Goal: Information Seeking & Learning: Learn about a topic

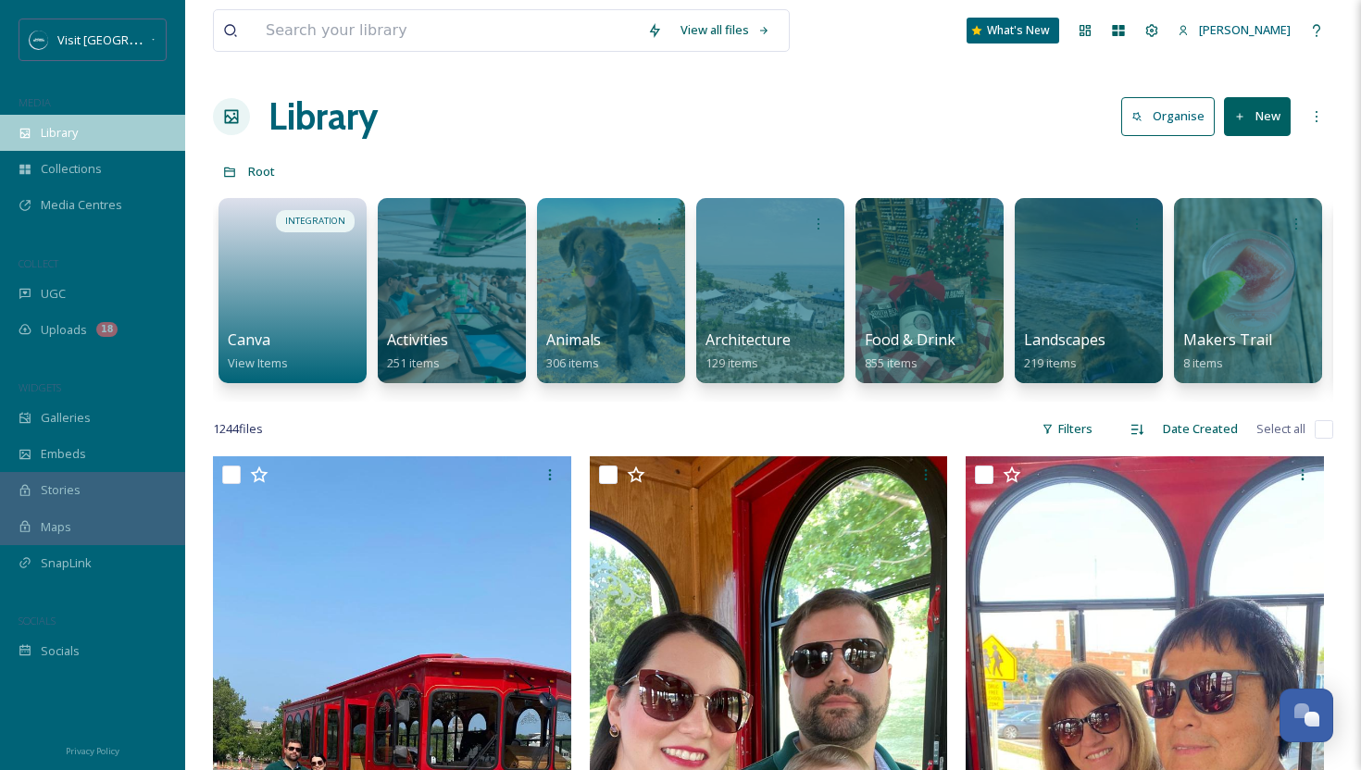
click at [77, 141] on span "Library" at bounding box center [59, 133] width 37 height 18
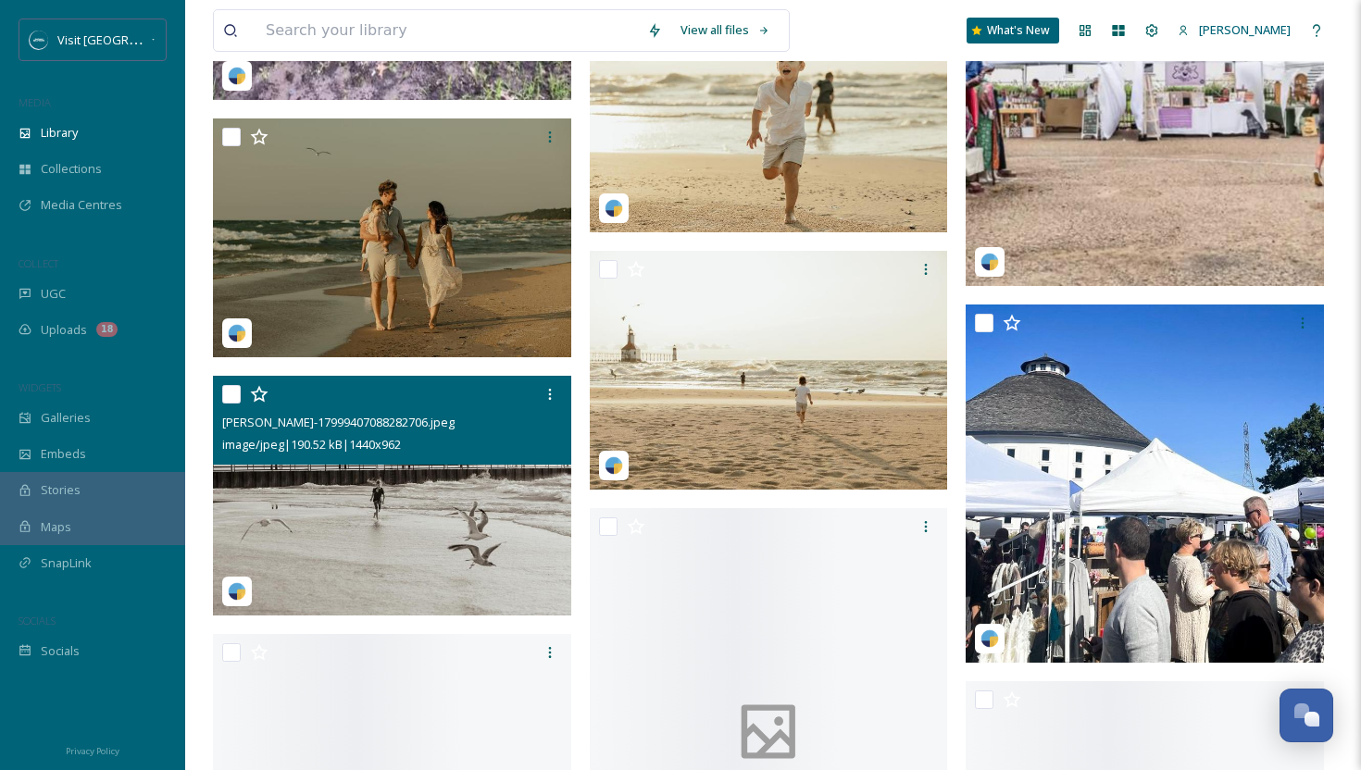
scroll to position [4584, 0]
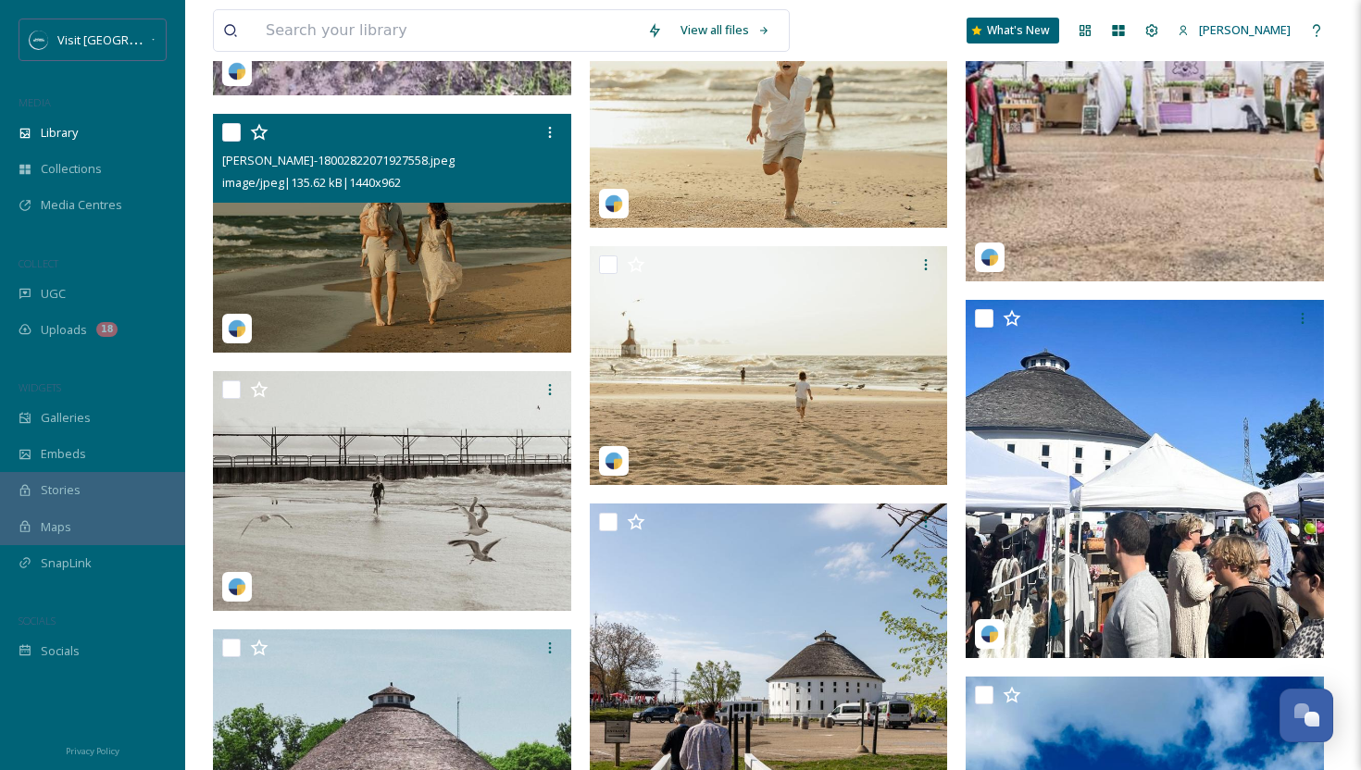
click at [418, 298] on img at bounding box center [392, 234] width 358 height 240
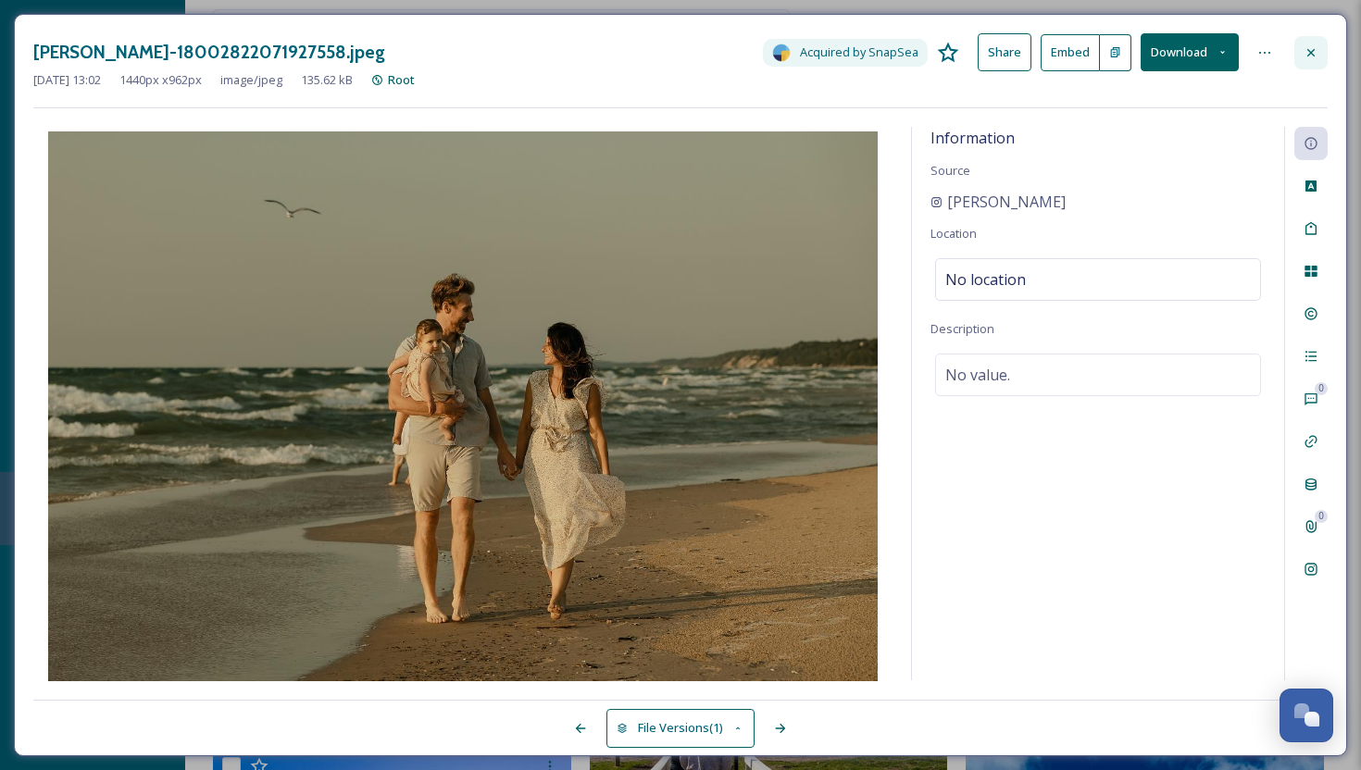
click at [1315, 54] on icon at bounding box center [1310, 52] width 15 height 15
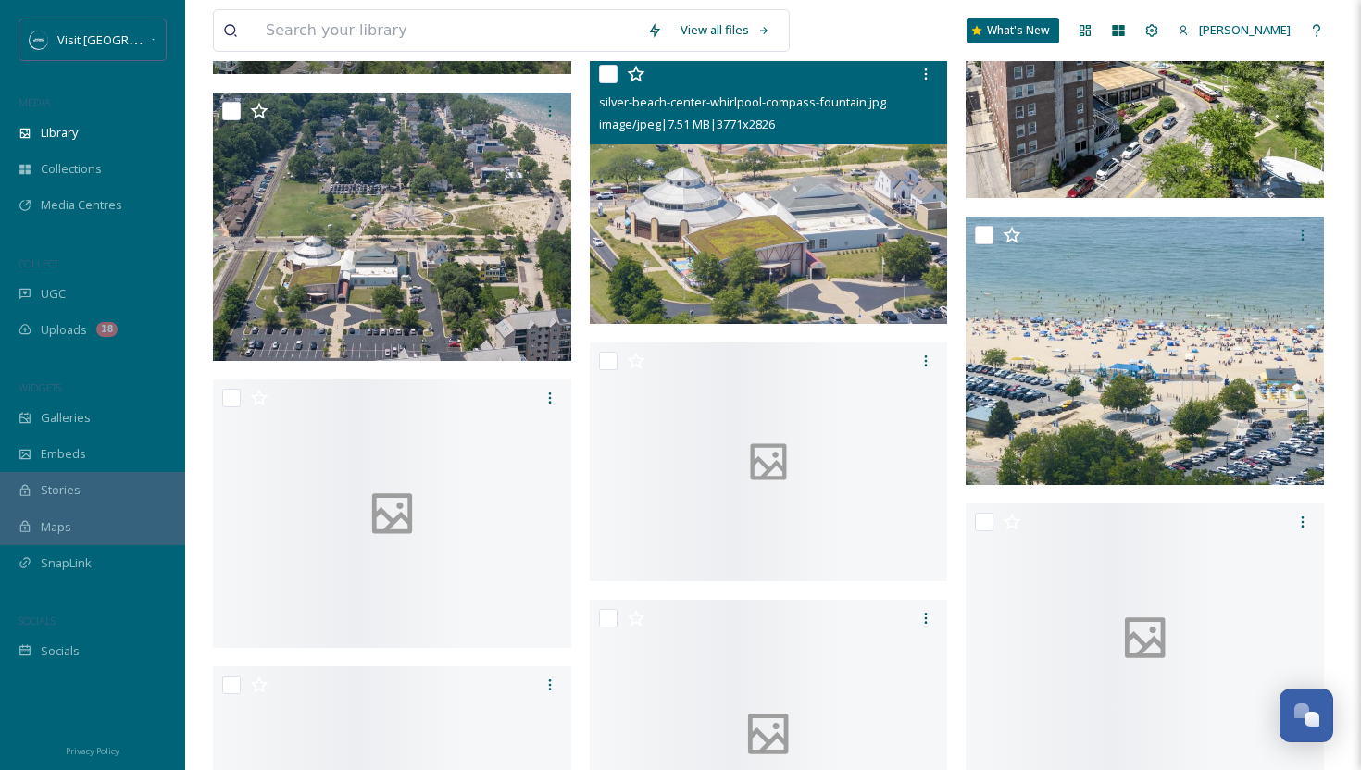
scroll to position [8628, 0]
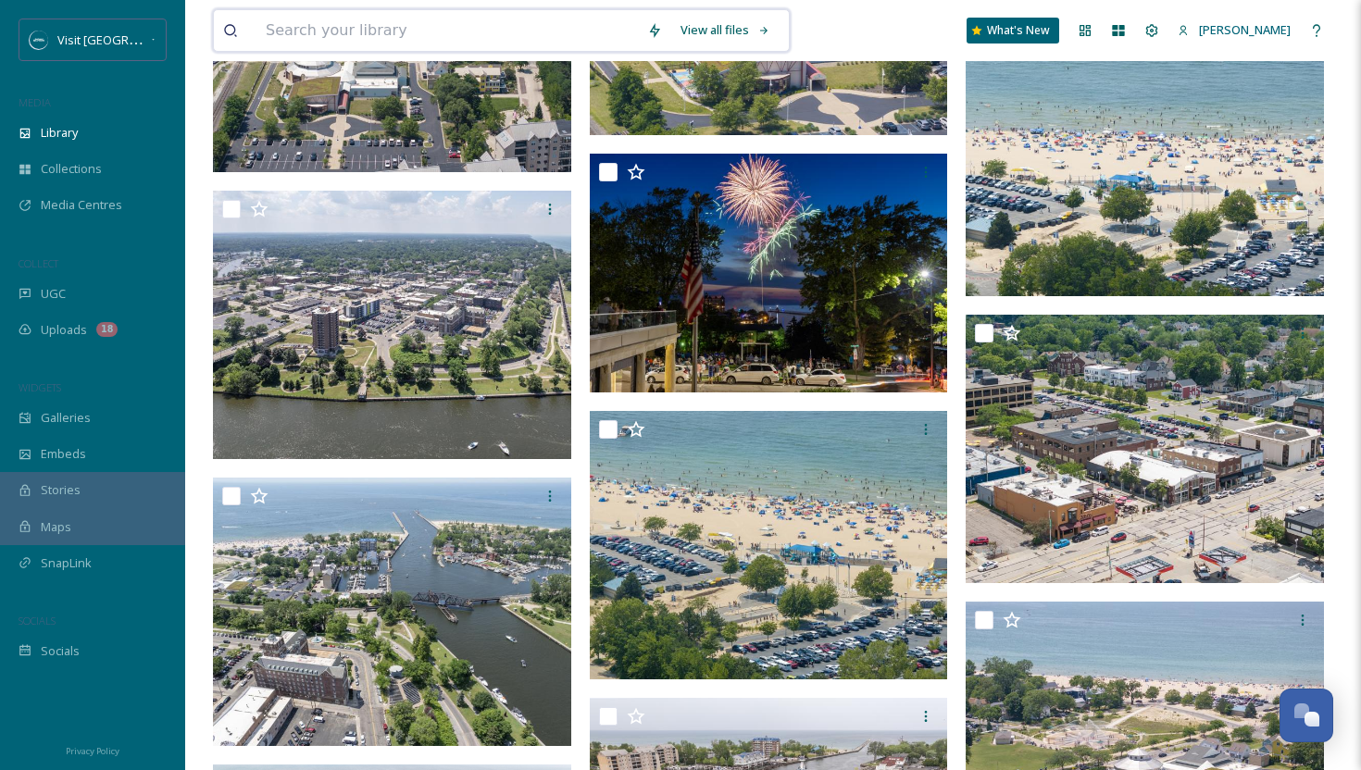
click at [474, 28] on input at bounding box center [446, 30] width 381 height 41
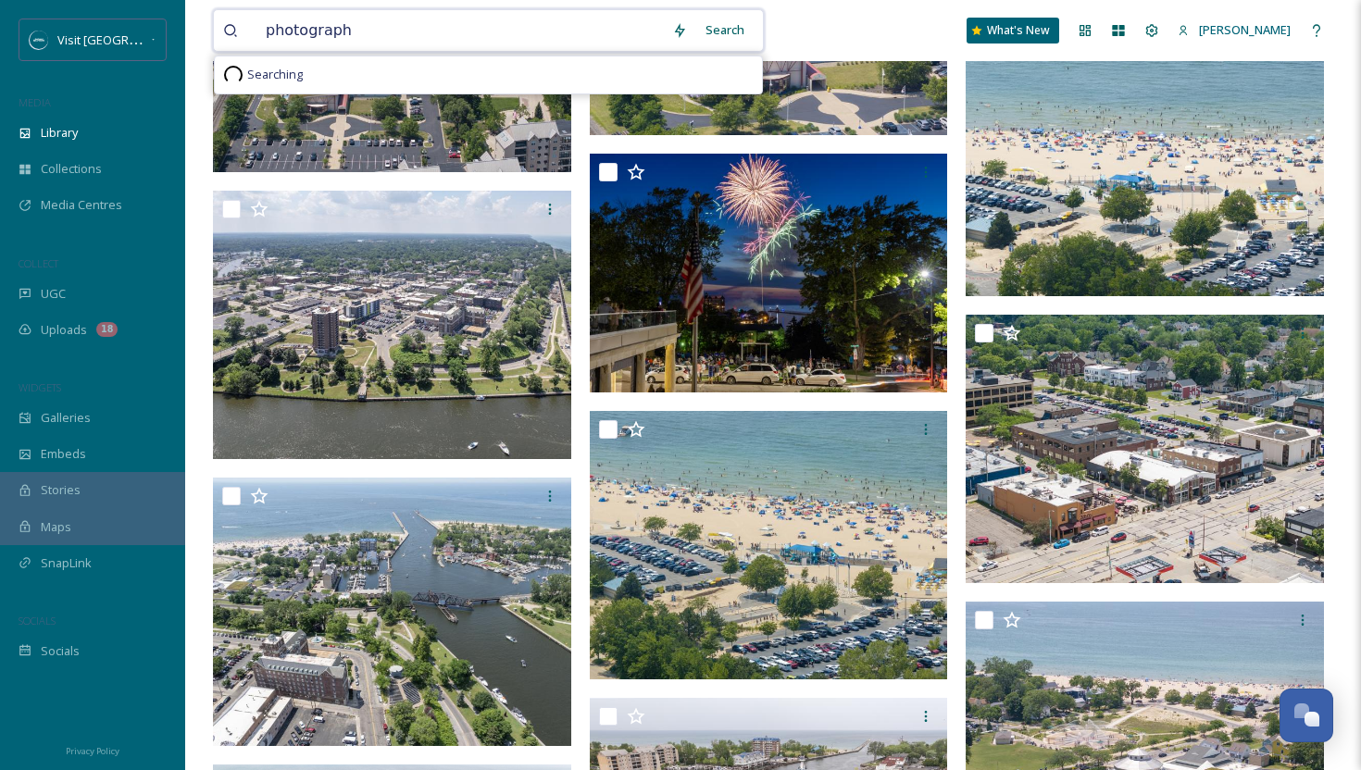
type input "photography"
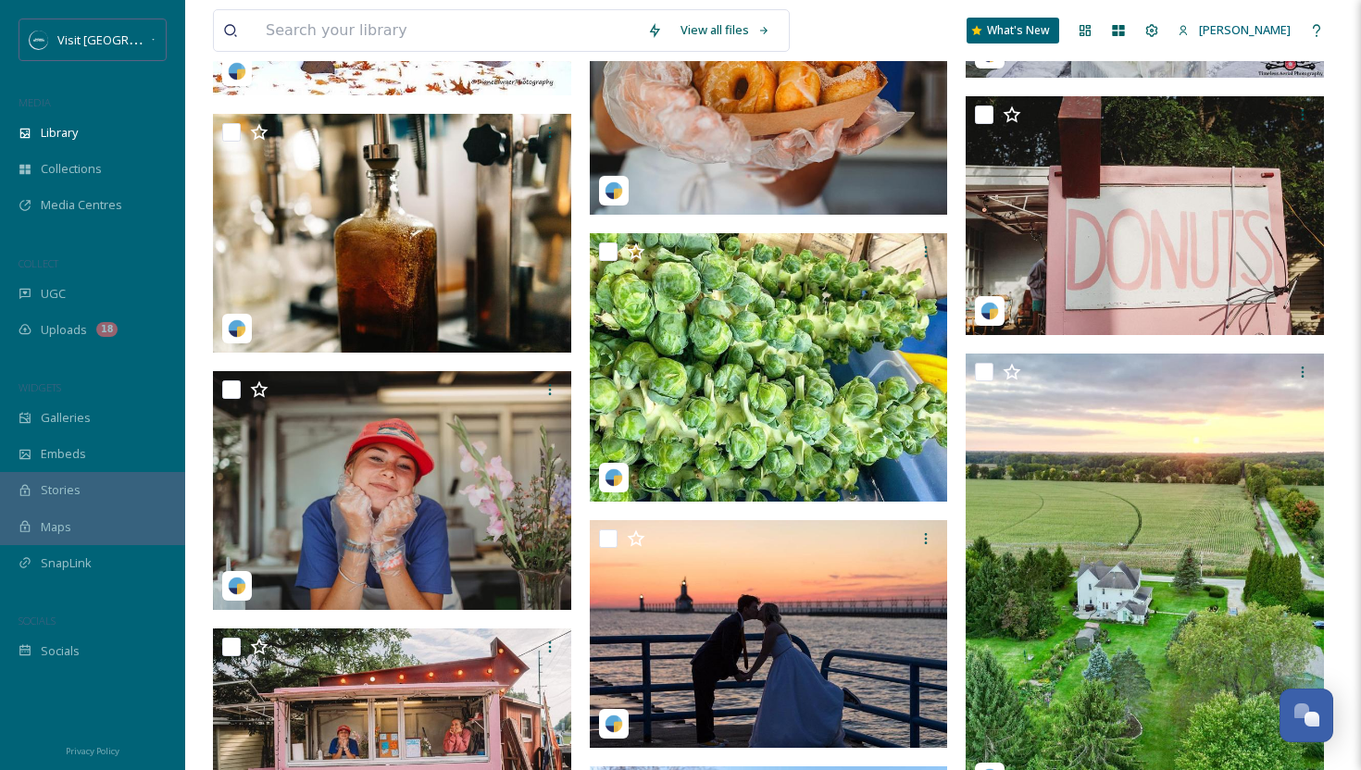
scroll to position [7310, 0]
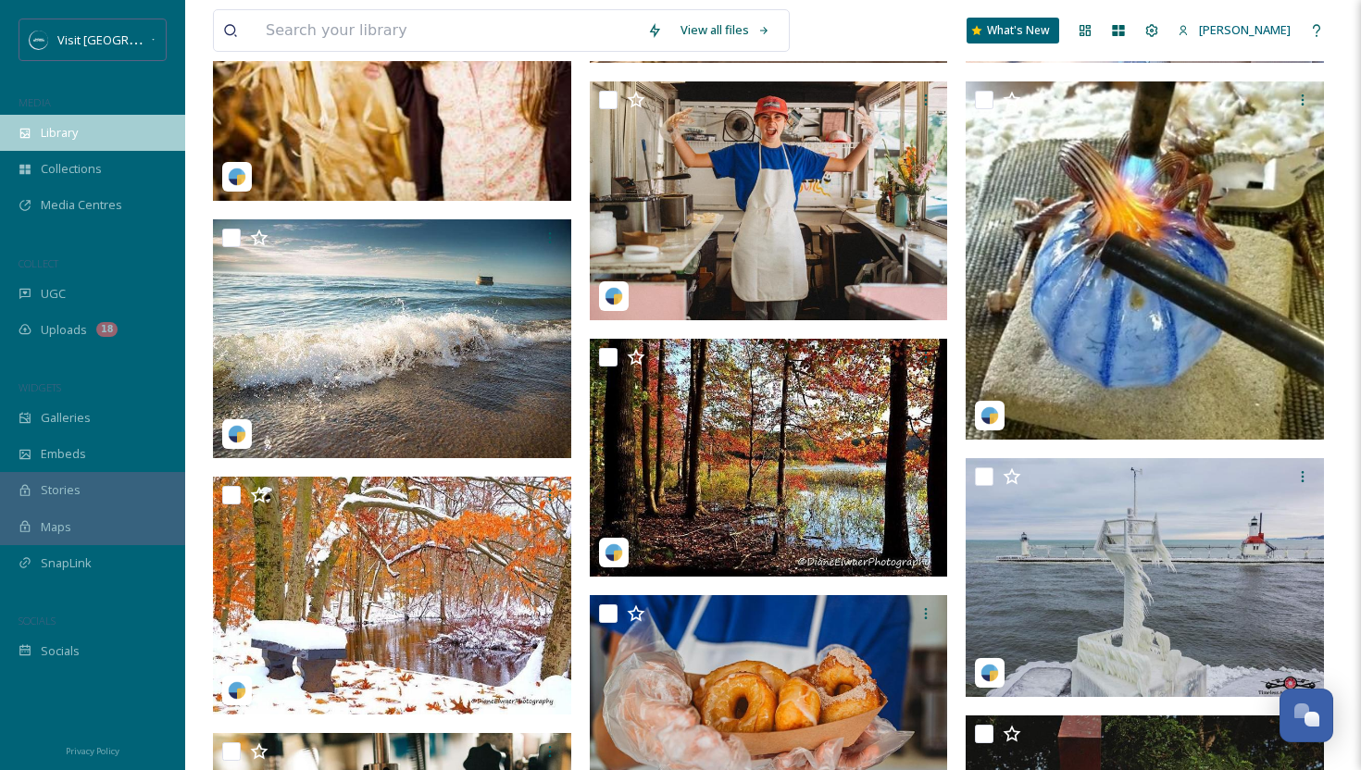
click at [55, 115] on div "Library" at bounding box center [92, 133] width 185 height 36
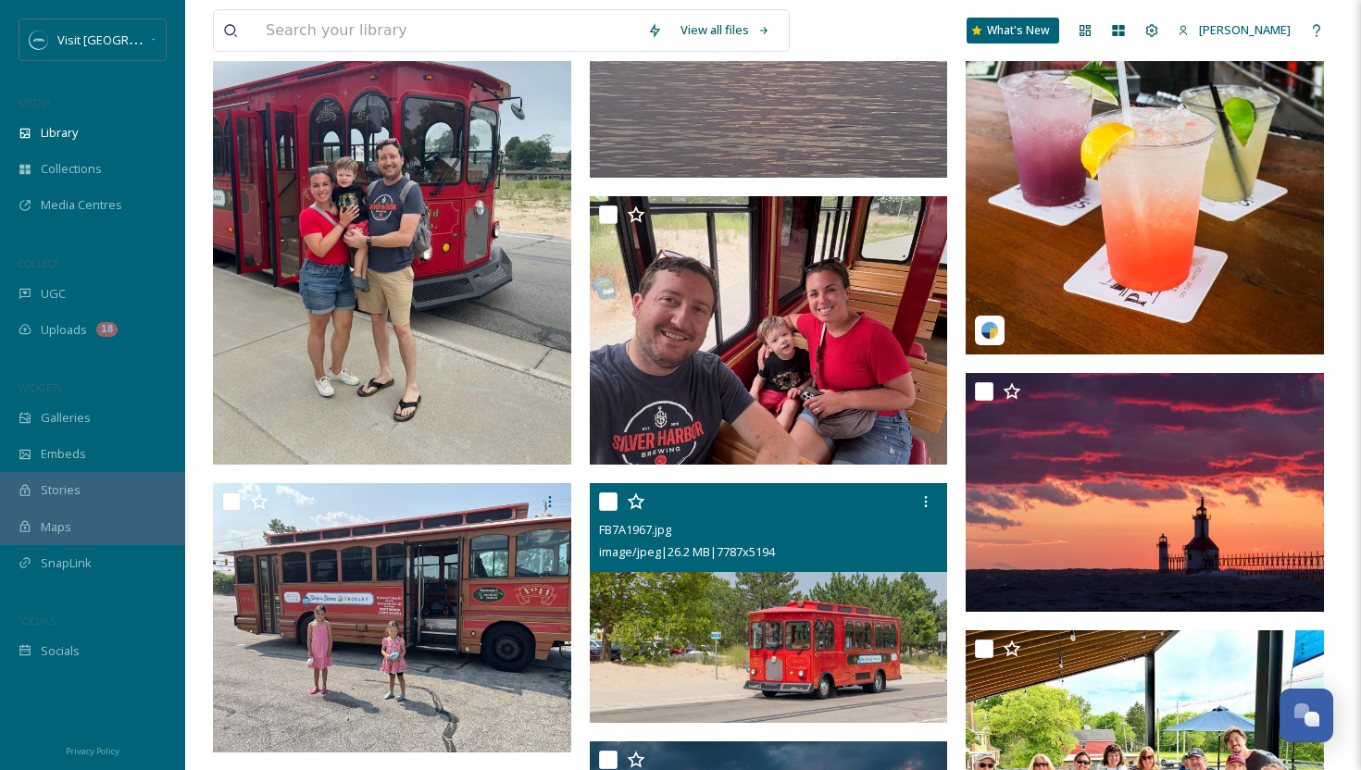
scroll to position [2466, 0]
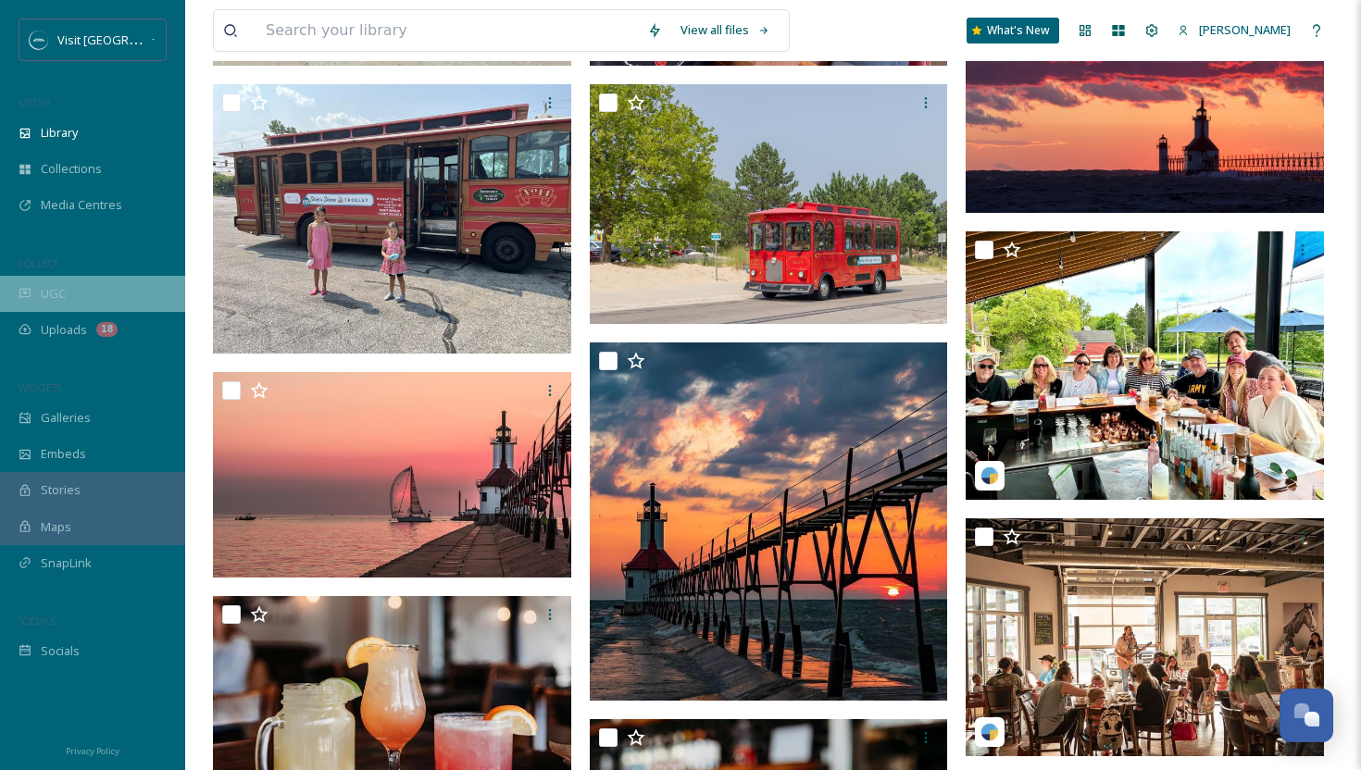
click at [94, 295] on div "UGC" at bounding box center [92, 294] width 185 height 36
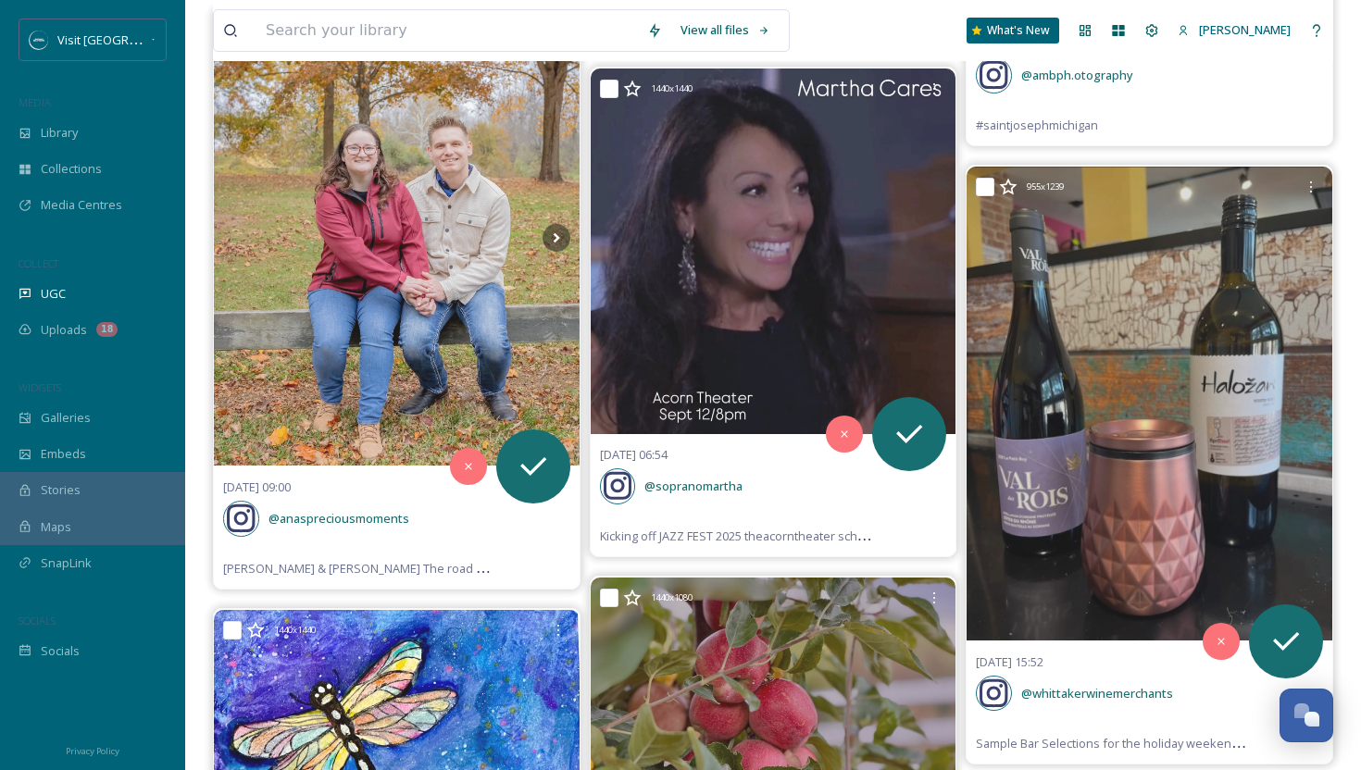
scroll to position [1473, 0]
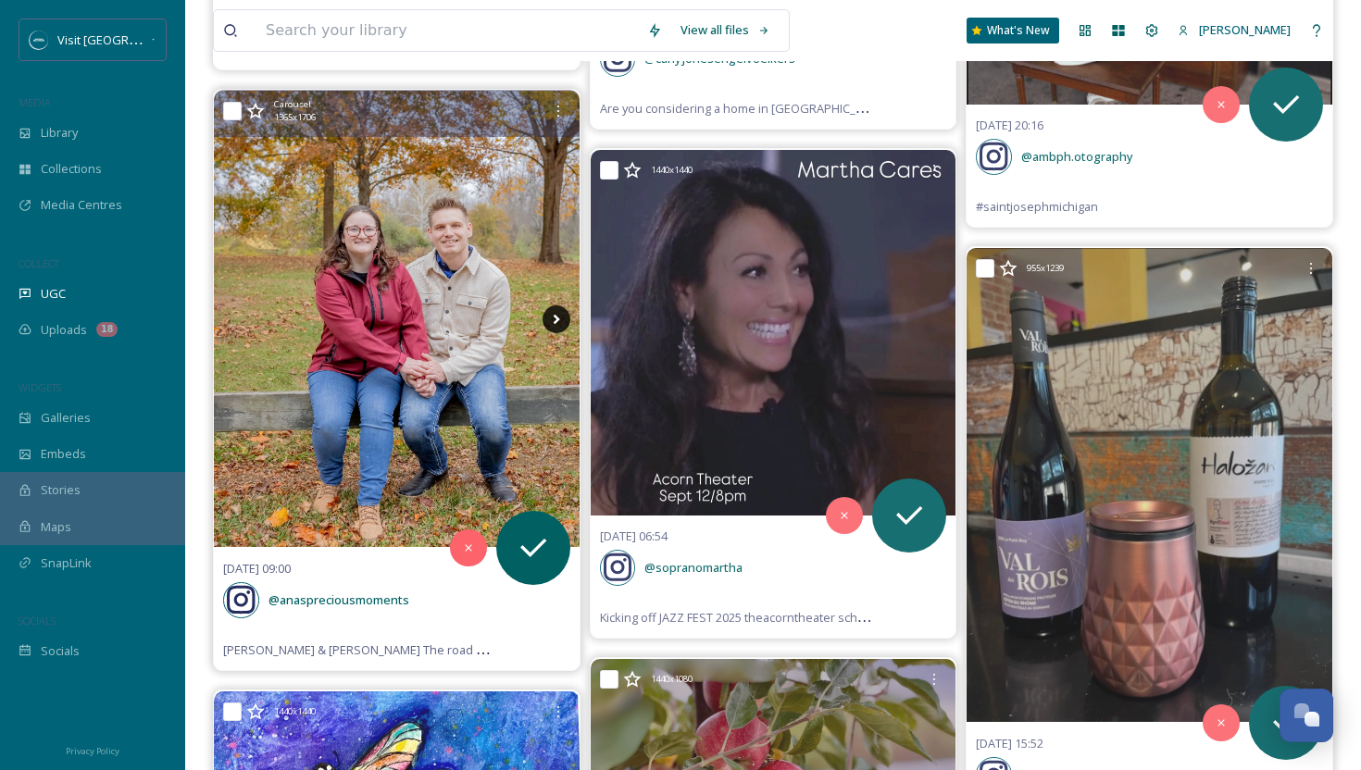
click at [552, 305] on icon at bounding box center [556, 319] width 28 height 28
click at [560, 305] on icon at bounding box center [556, 319] width 28 height 28
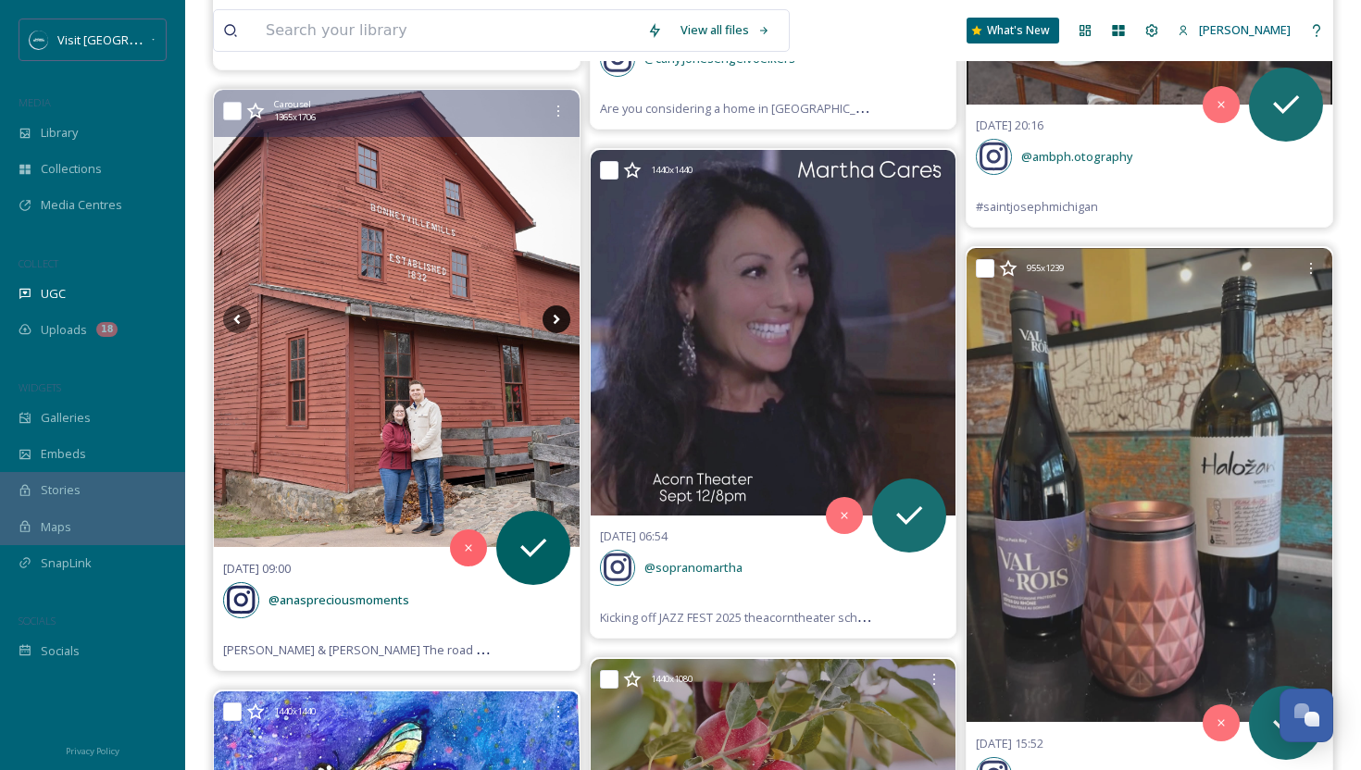
click at [560, 305] on icon at bounding box center [556, 319] width 28 height 28
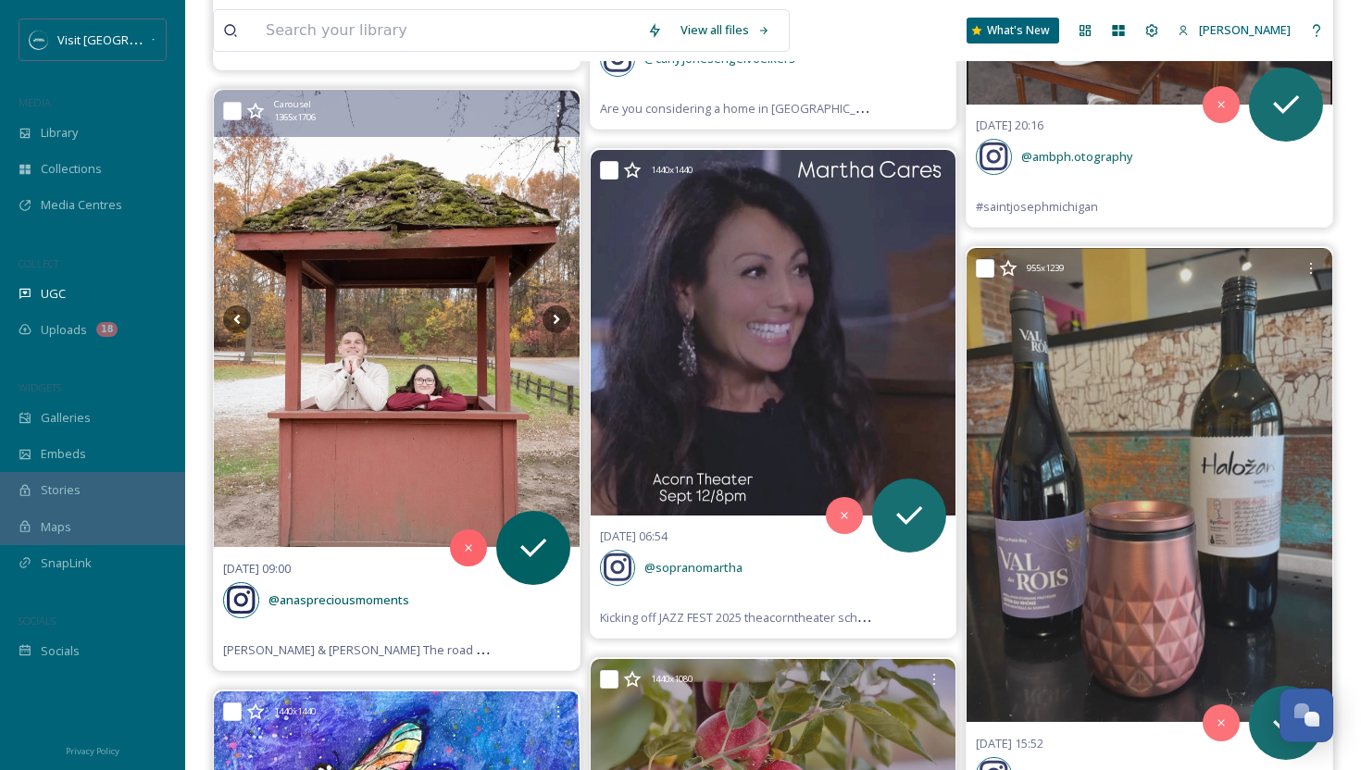
click at [488, 308] on img at bounding box center [397, 319] width 366 height 456
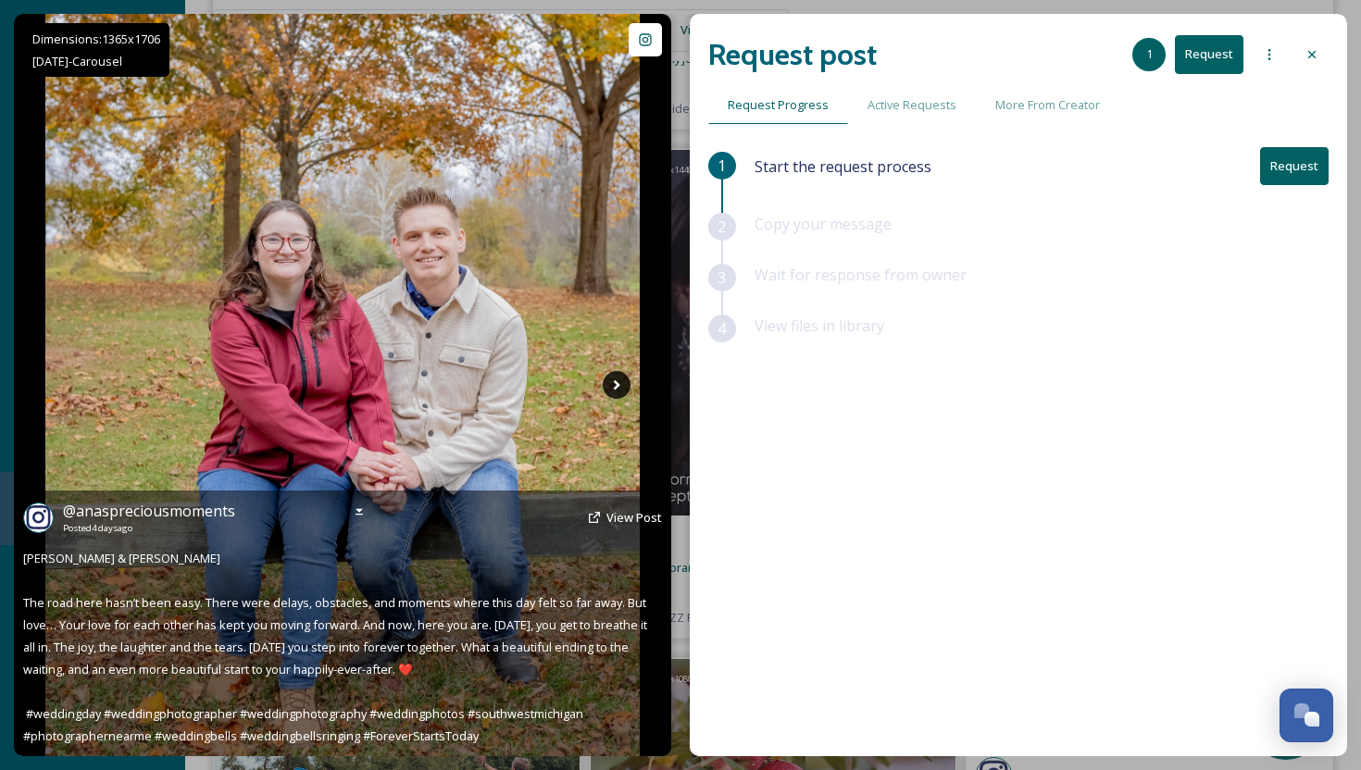
click at [618, 384] on icon at bounding box center [616, 385] width 6 height 10
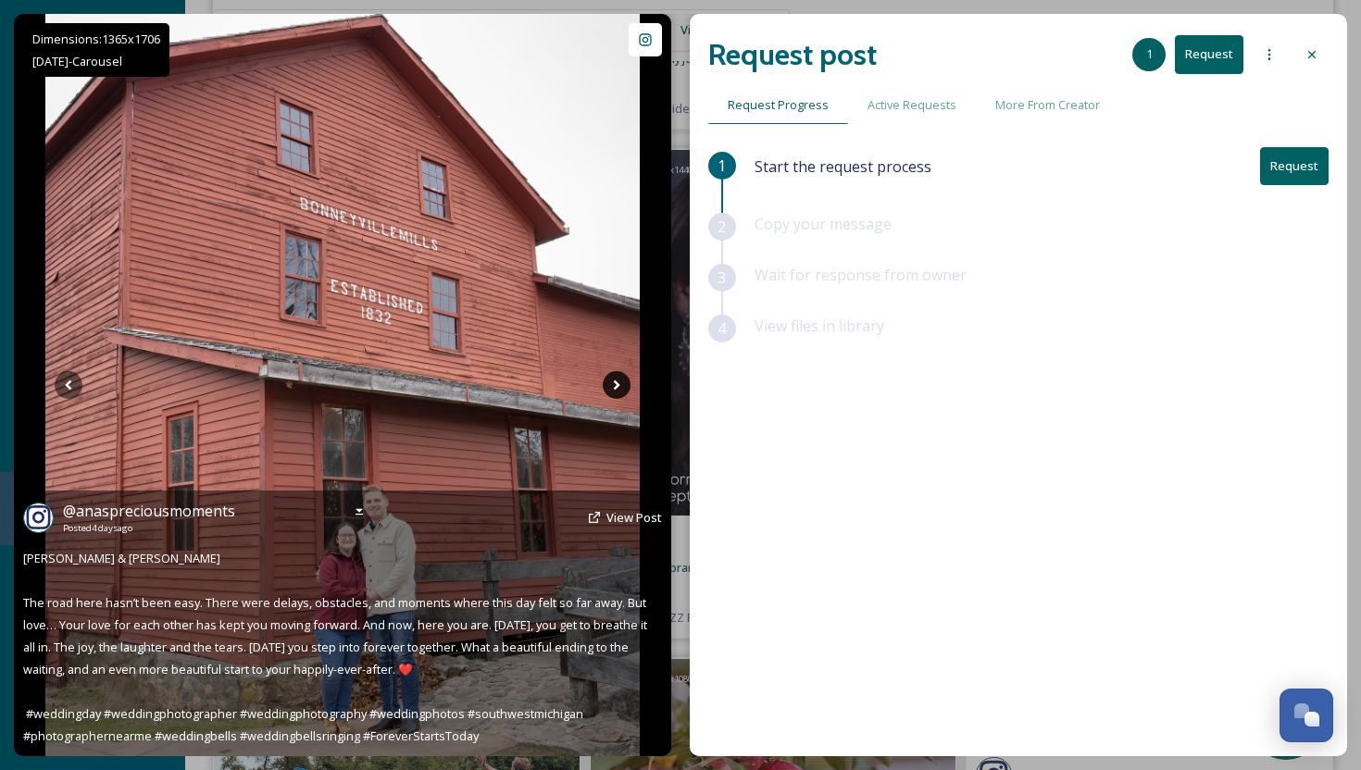
click at [618, 384] on icon at bounding box center [616, 385] width 6 height 10
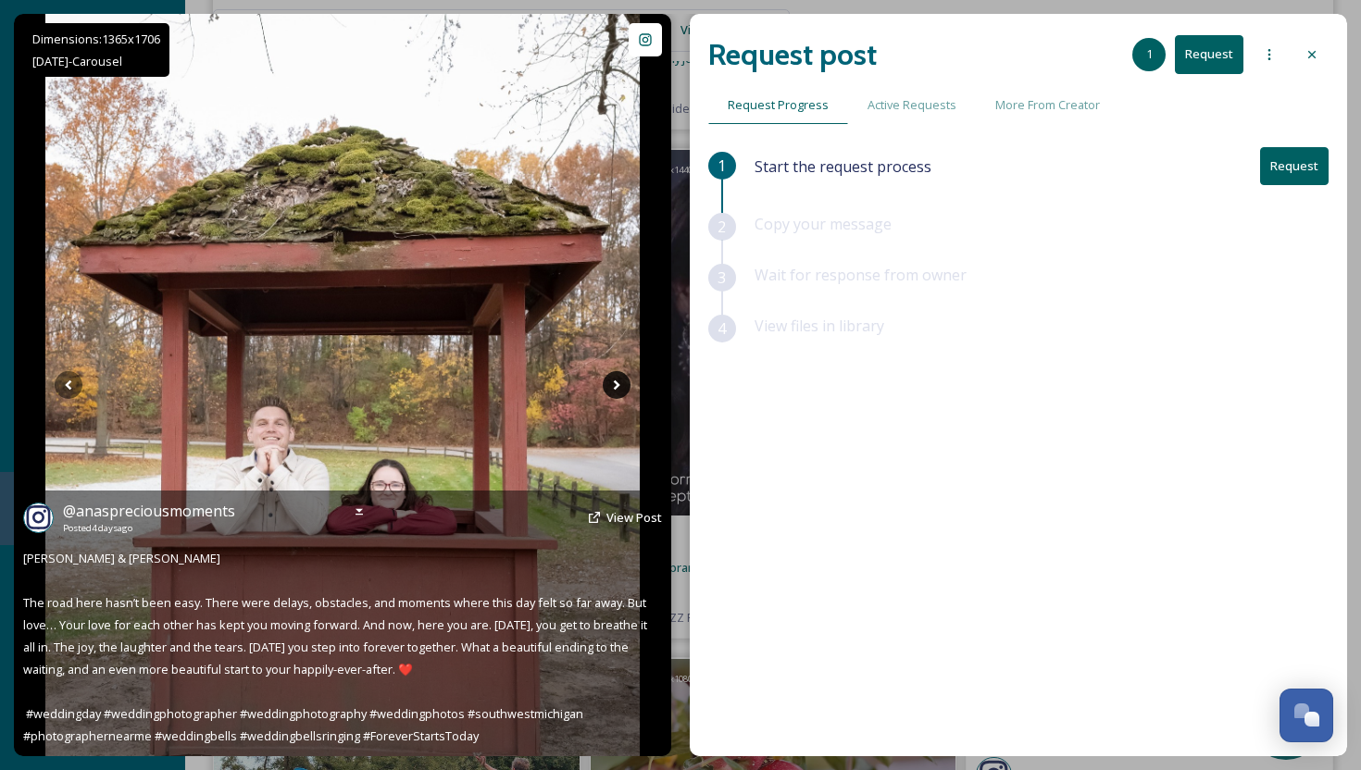
click at [618, 384] on icon at bounding box center [616, 385] width 6 height 10
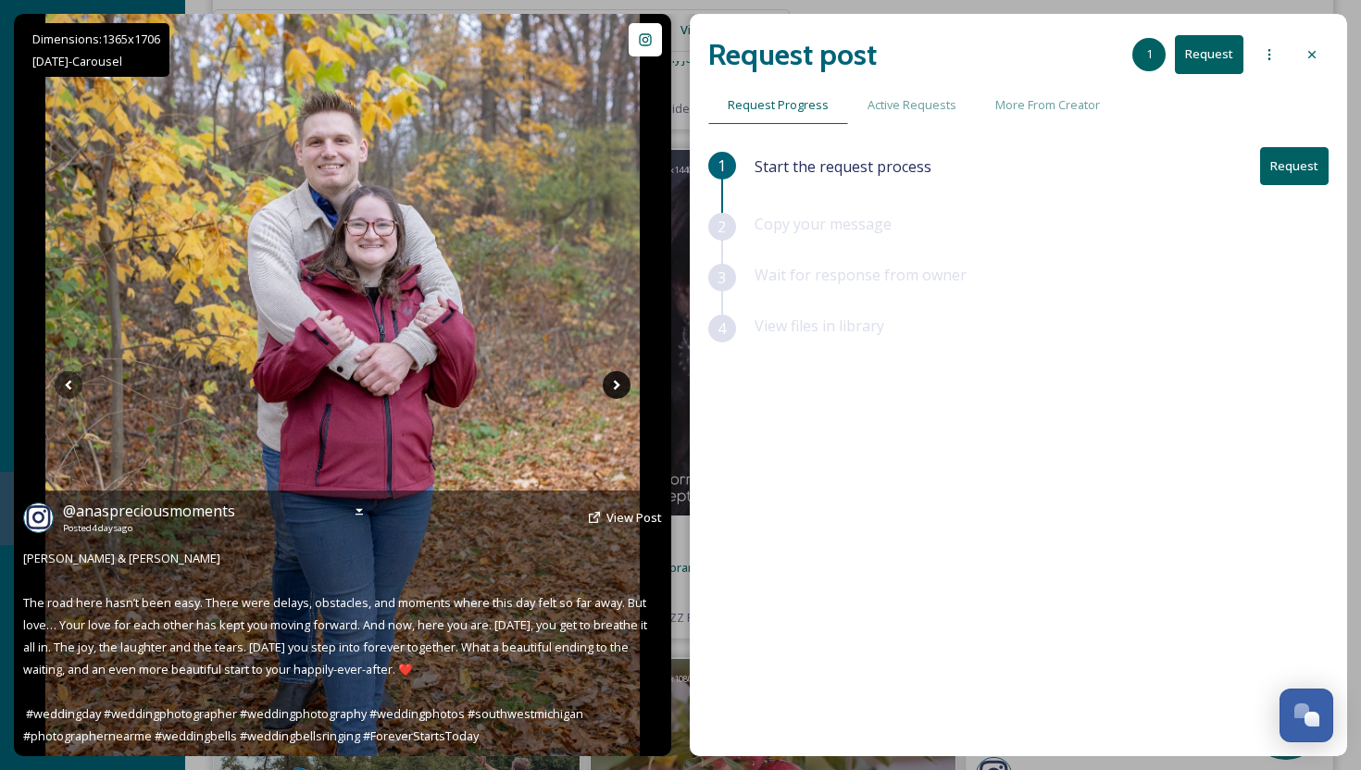
click at [610, 382] on icon at bounding box center [617, 385] width 28 height 28
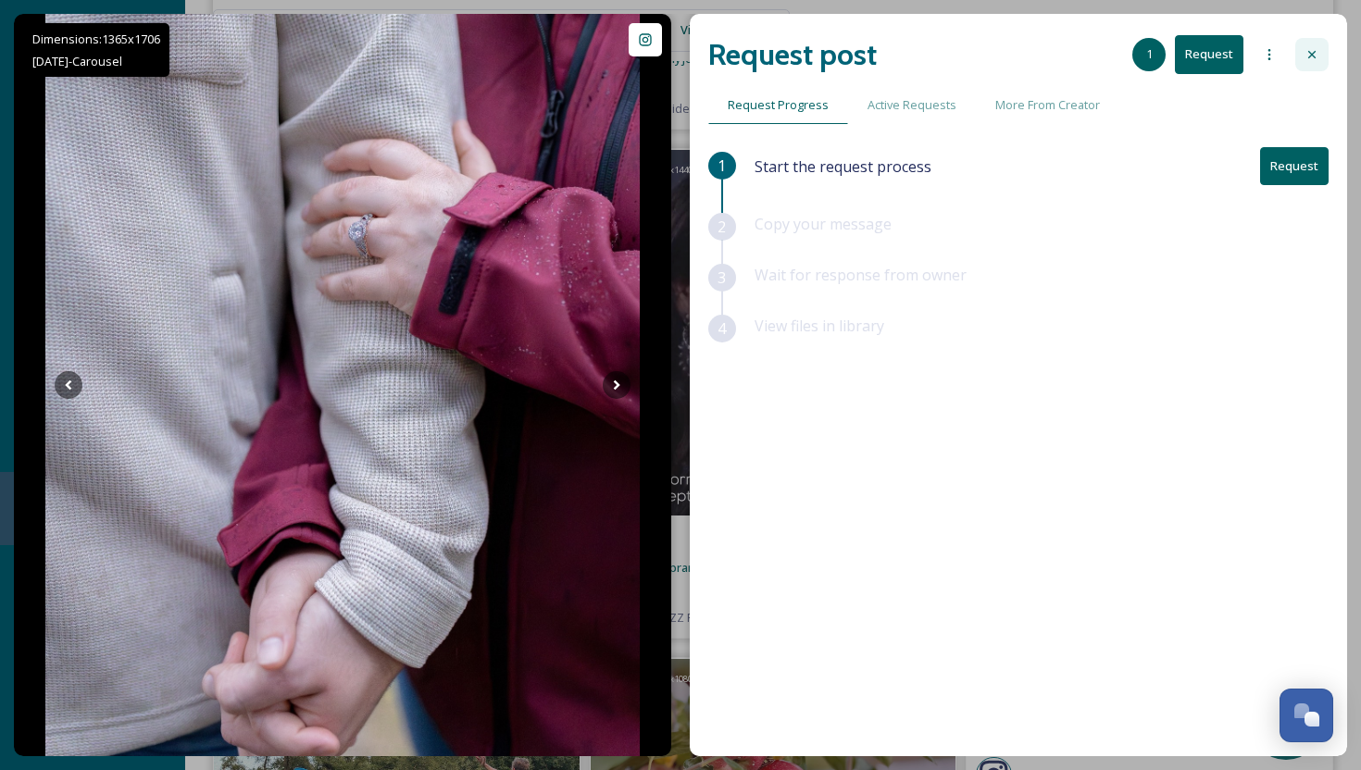
click at [1317, 48] on icon at bounding box center [1311, 54] width 15 height 15
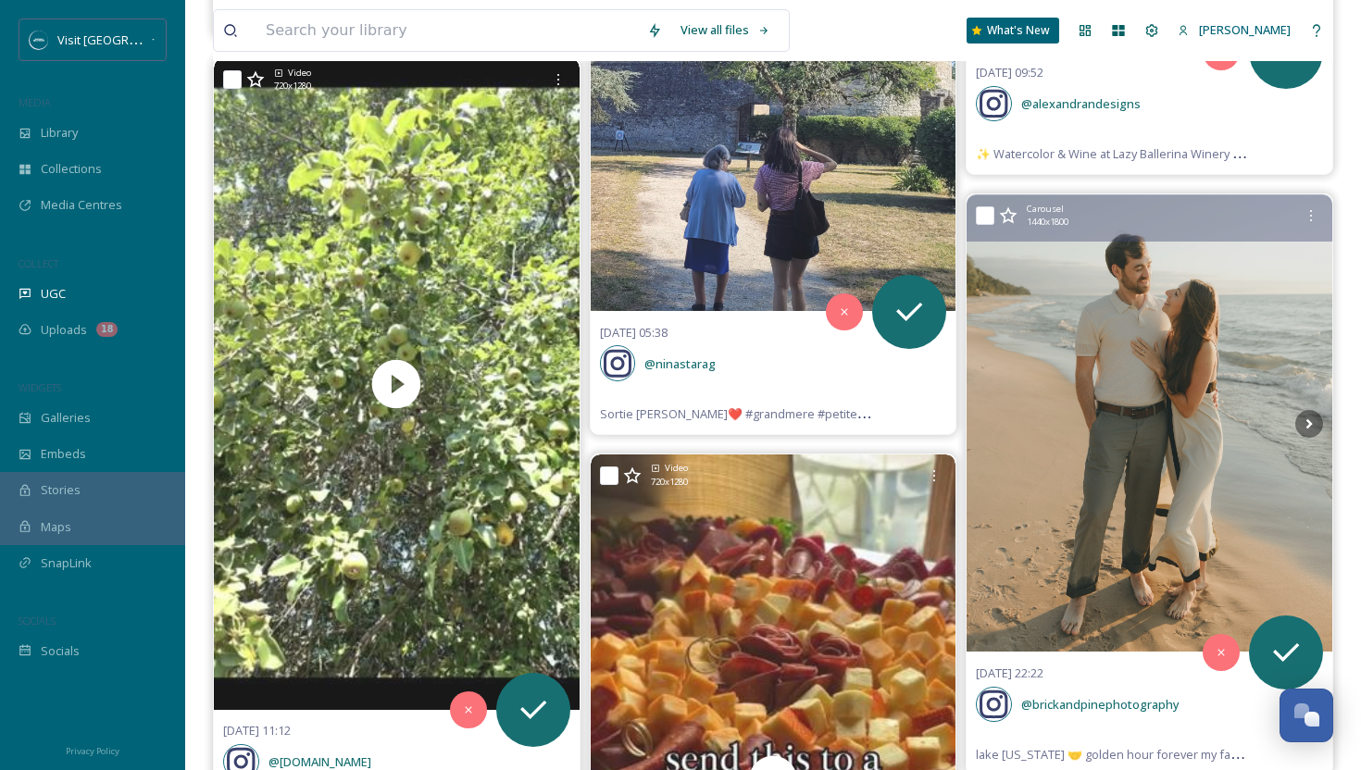
scroll to position [9501, 0]
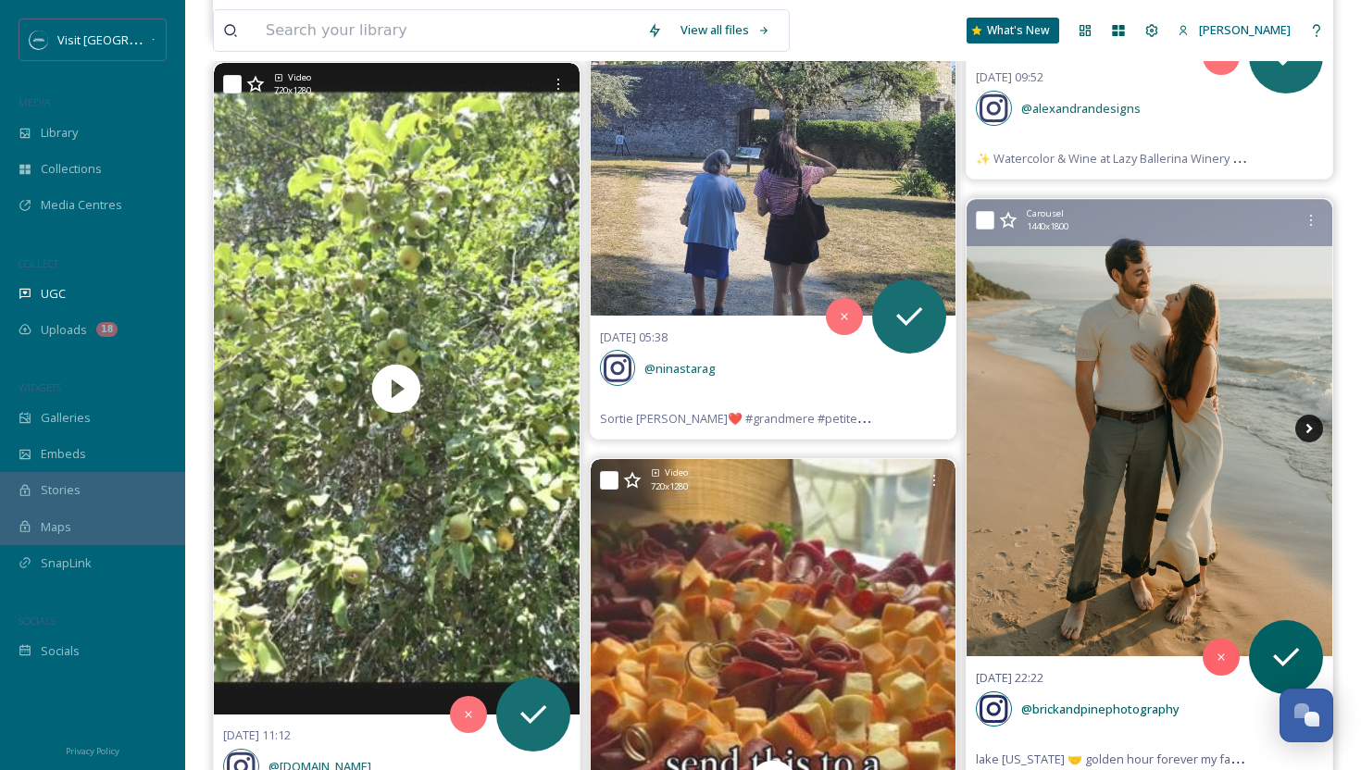
click at [1315, 415] on icon at bounding box center [1309, 429] width 28 height 28
click at [1314, 415] on icon at bounding box center [1309, 429] width 28 height 28
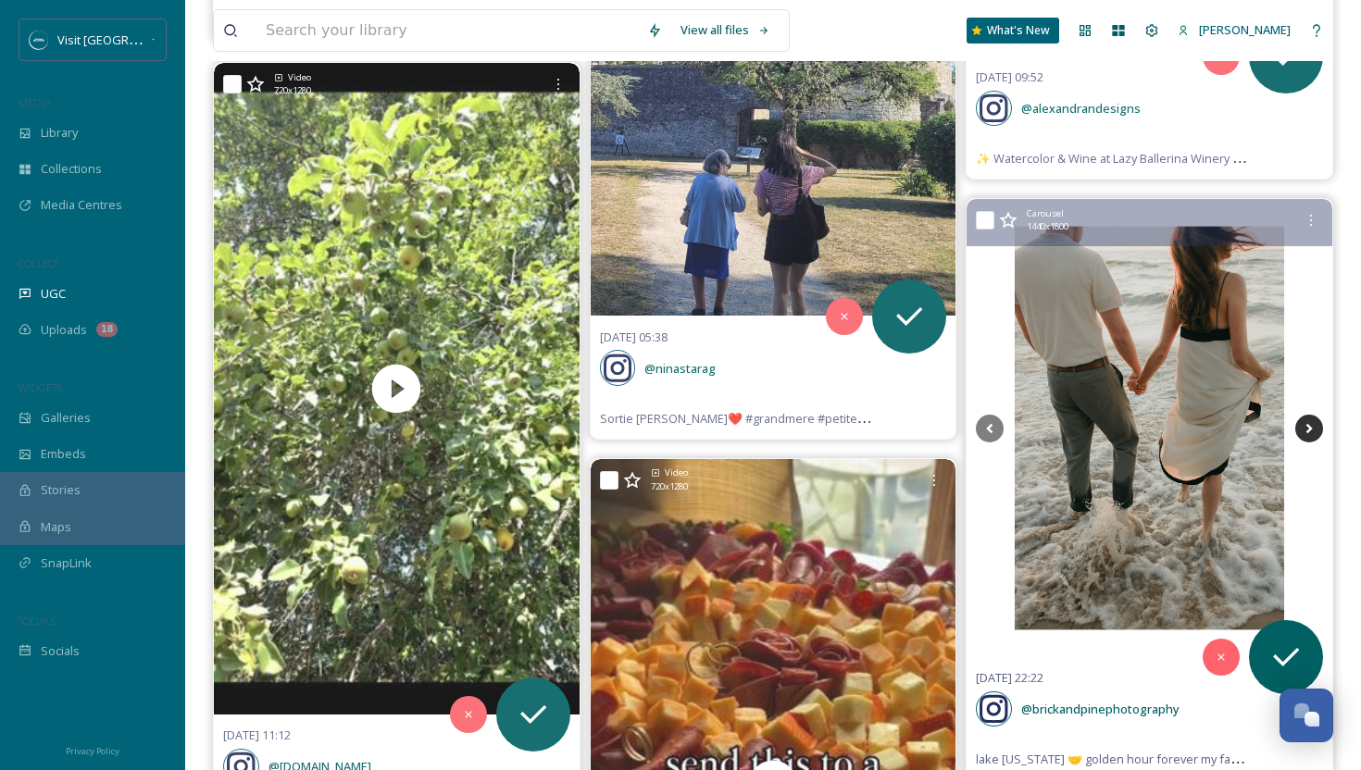
click at [1309, 423] on icon at bounding box center [1309, 428] width 6 height 10
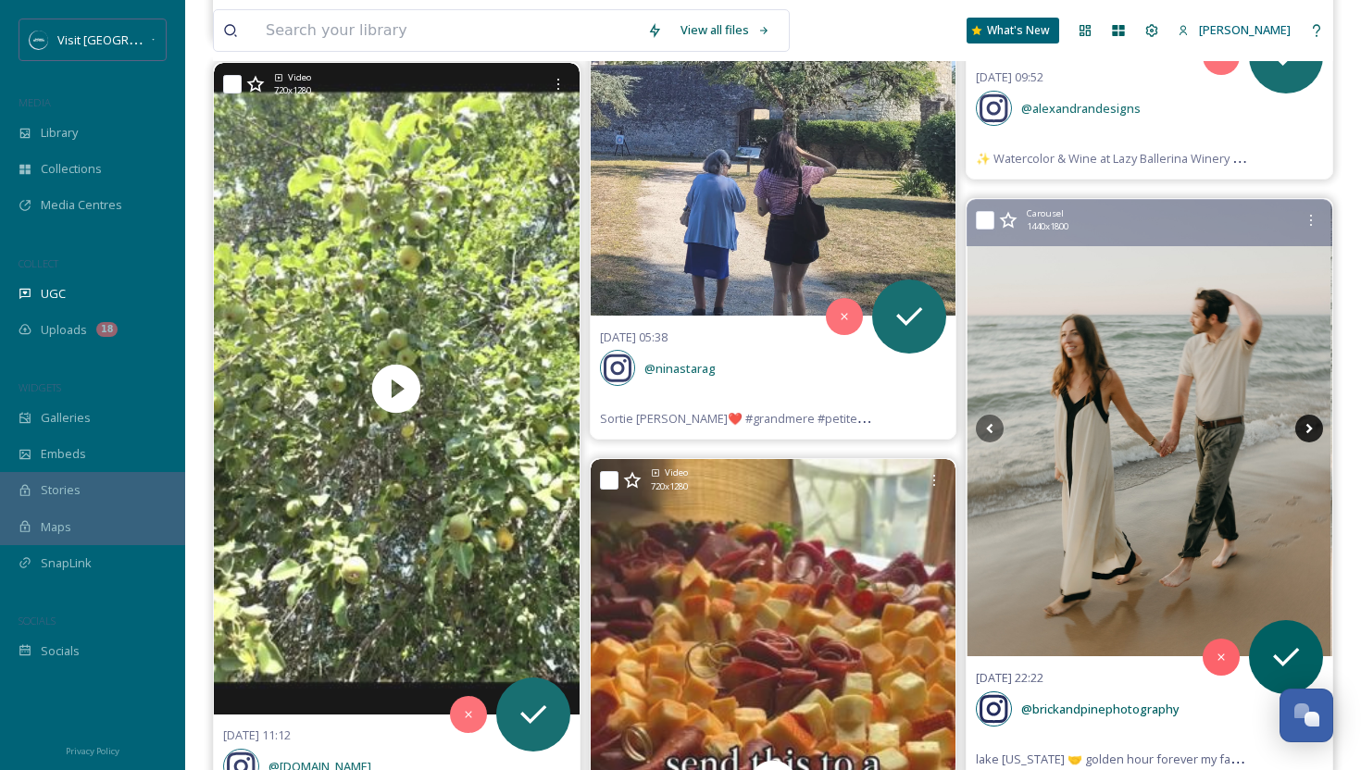
click at [1305, 415] on icon at bounding box center [1309, 429] width 28 height 28
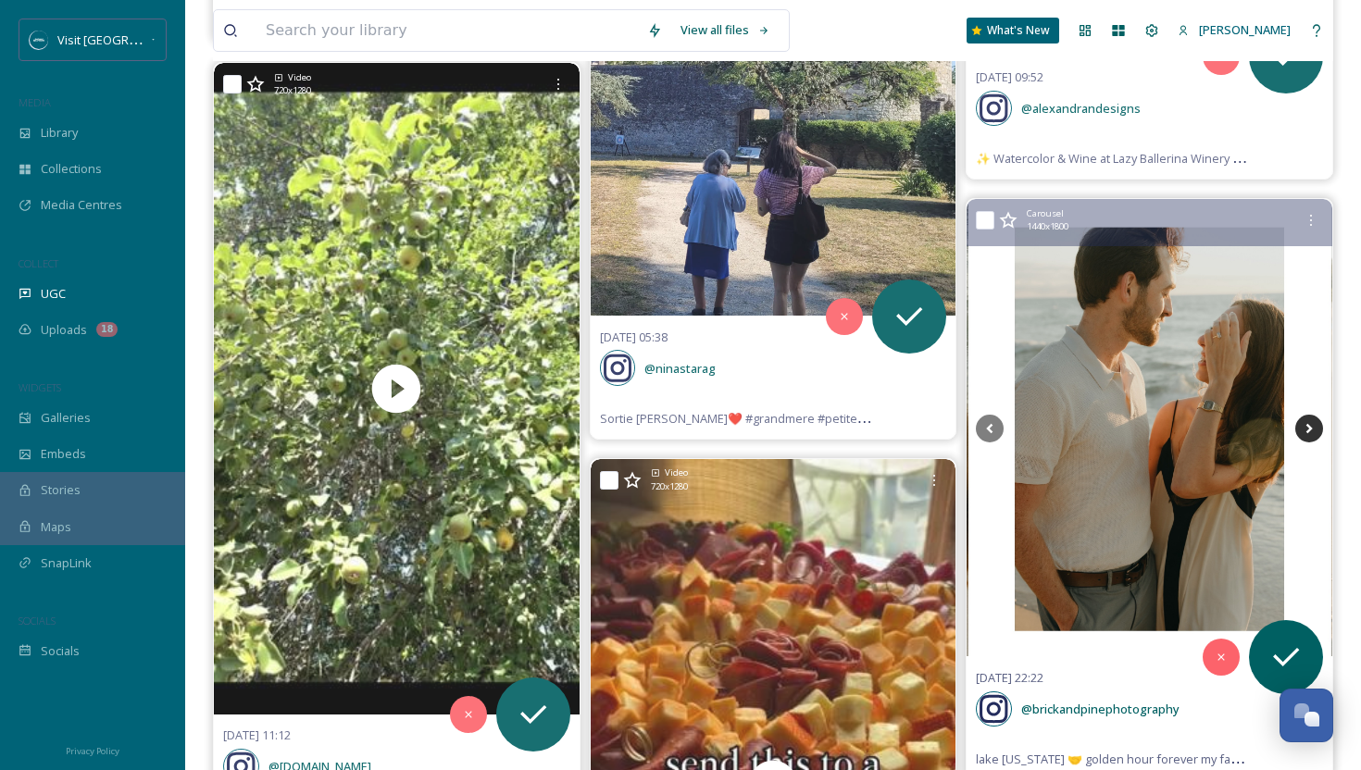
click at [1305, 415] on icon at bounding box center [1309, 429] width 28 height 28
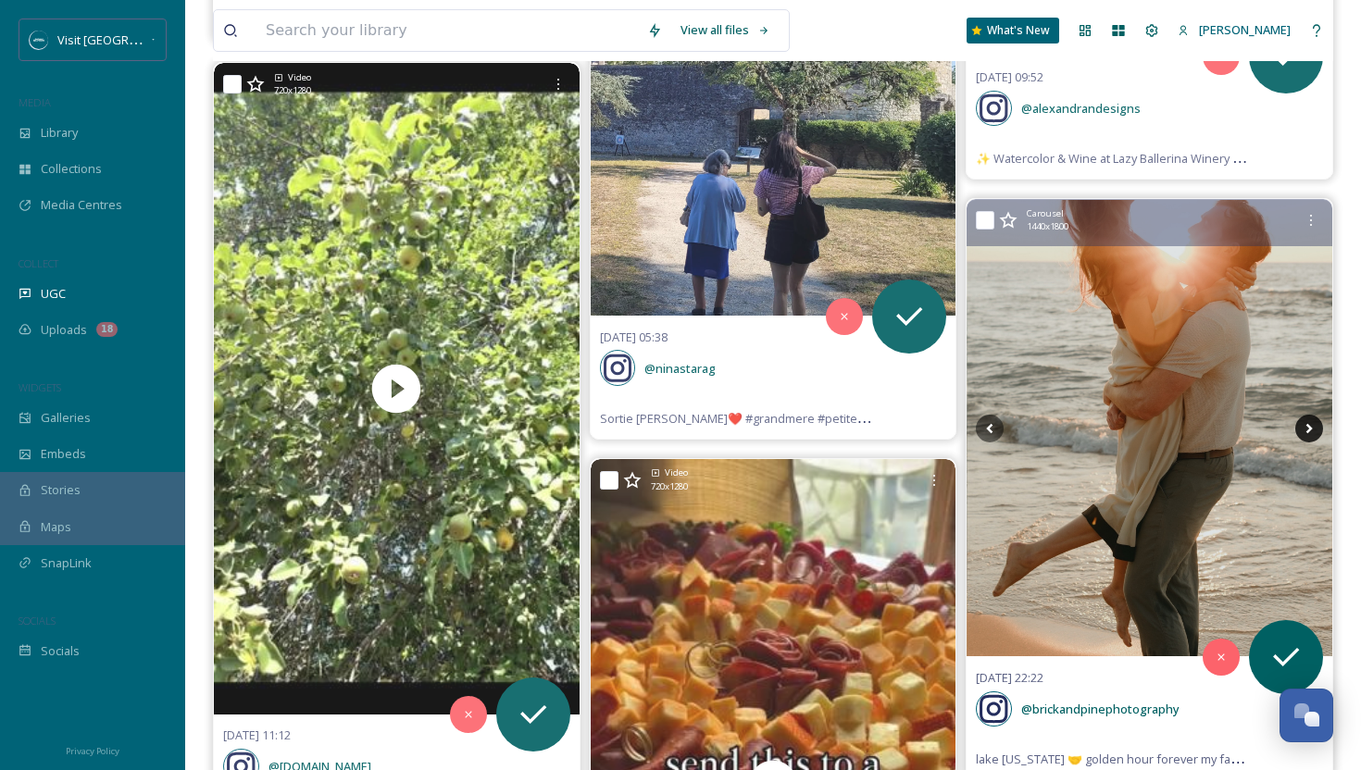
click at [1305, 415] on icon at bounding box center [1309, 429] width 28 height 28
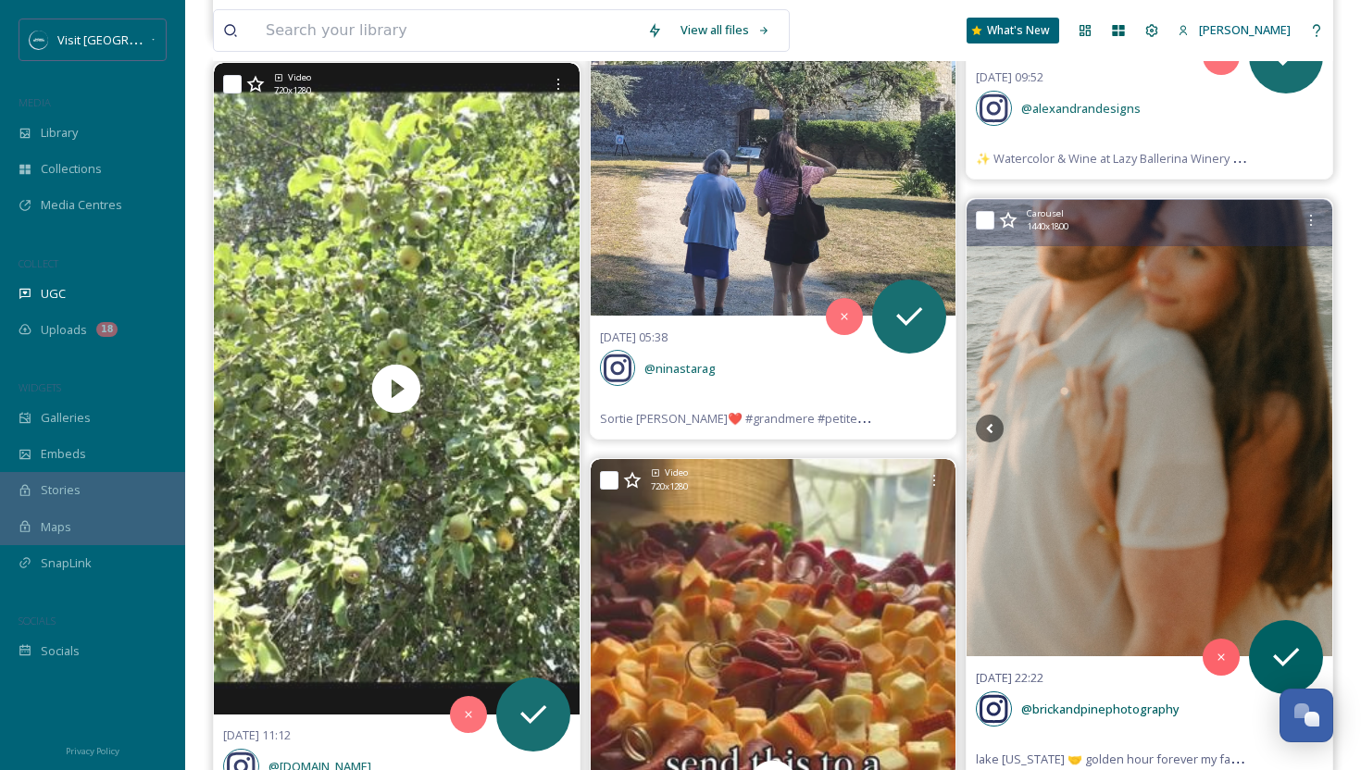
click at [1305, 415] on icon at bounding box center [1309, 429] width 28 height 28
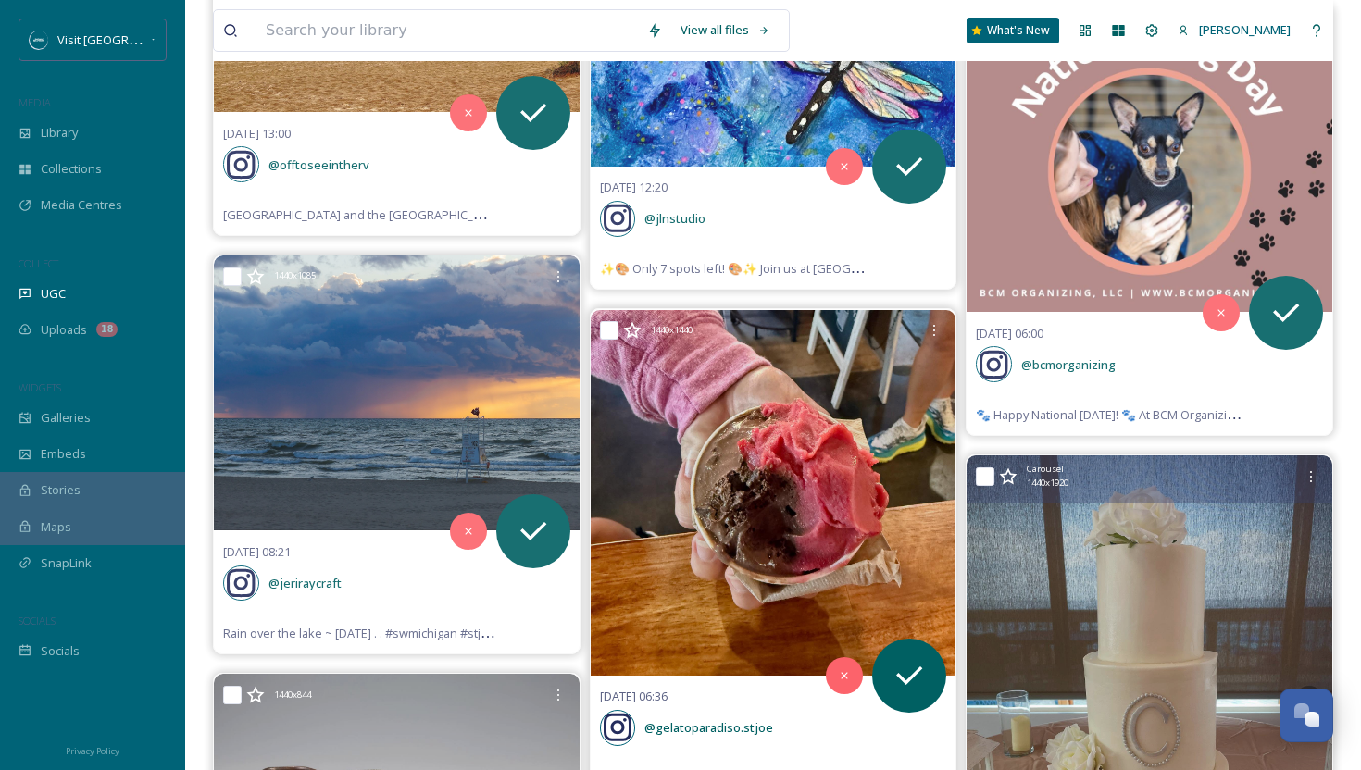
scroll to position [15116, 0]
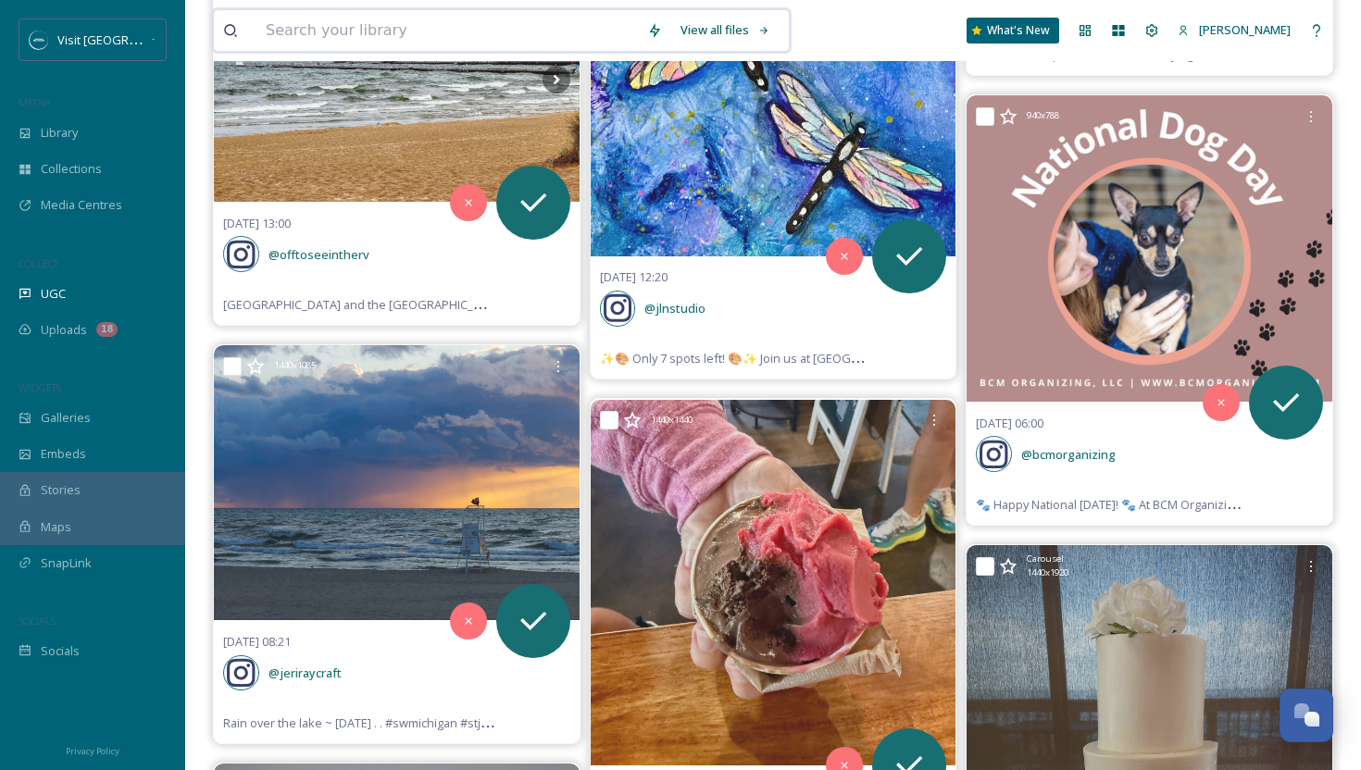
click at [438, 24] on input at bounding box center [446, 30] width 381 height 41
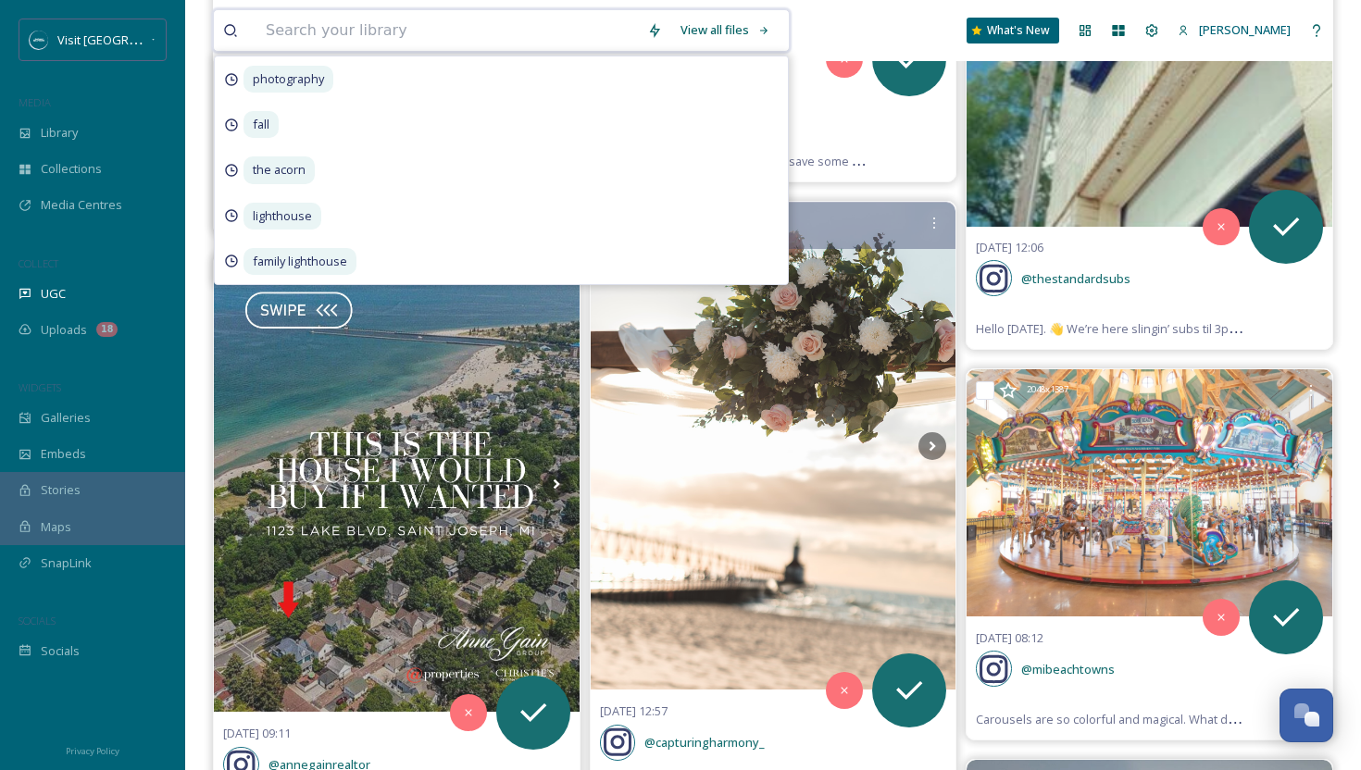
scroll to position [17755, 0]
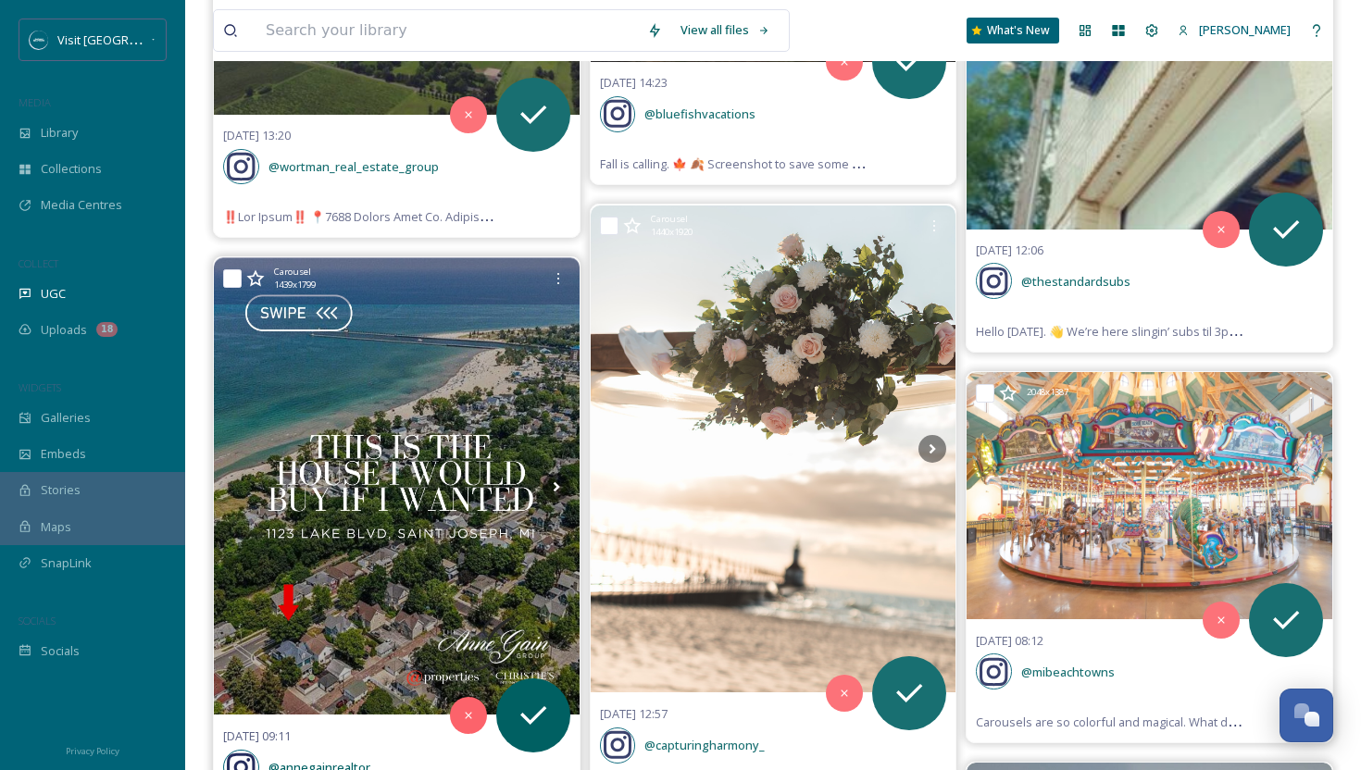
click at [467, 517] on img at bounding box center [397, 486] width 366 height 456
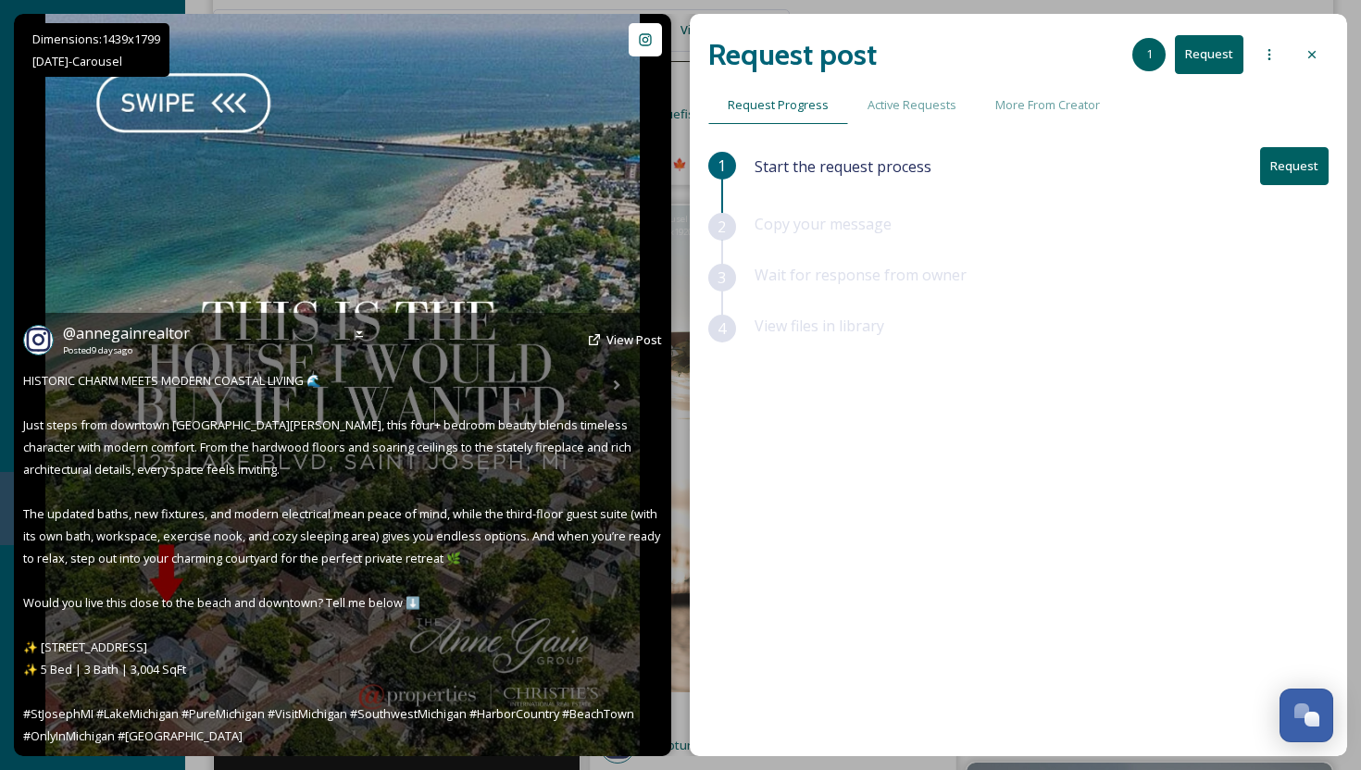
click at [623, 231] on img at bounding box center [342, 385] width 594 height 742
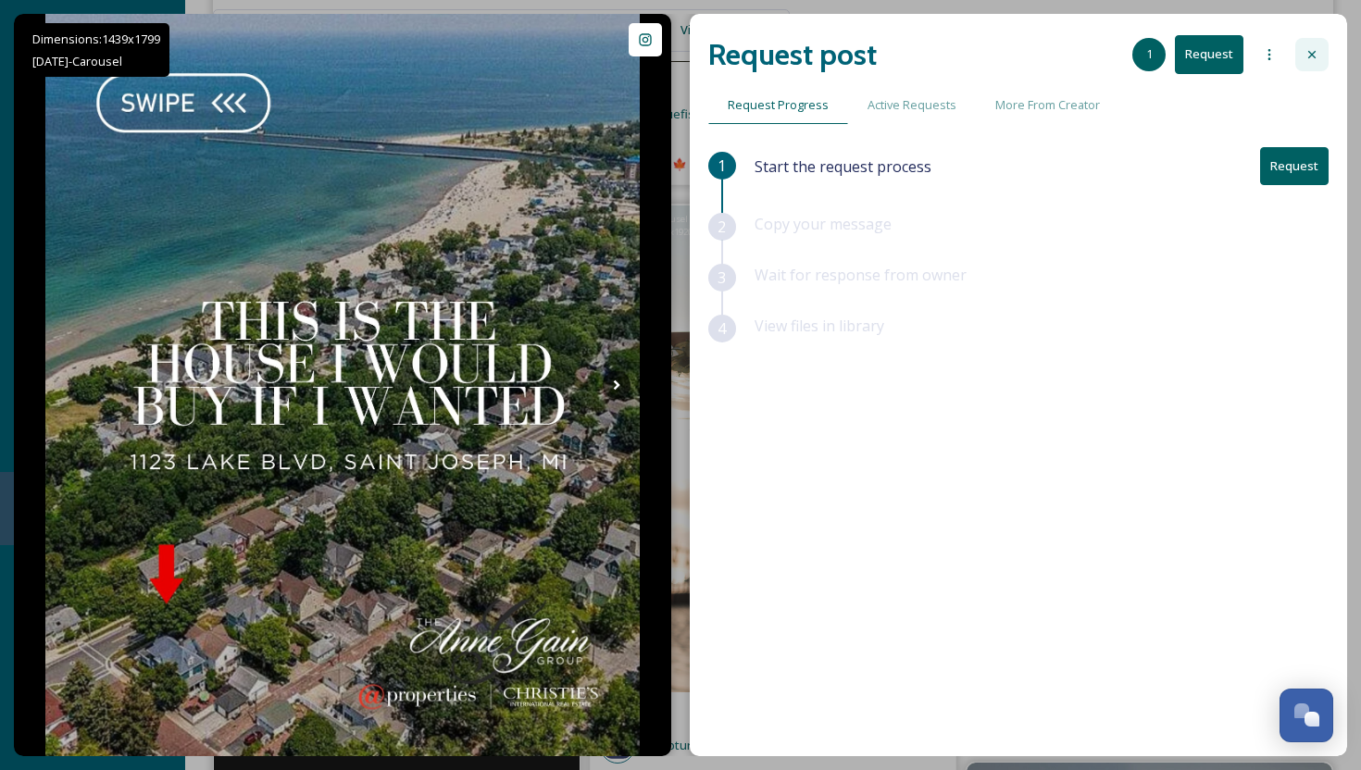
click at [1312, 52] on icon at bounding box center [1311, 54] width 15 height 15
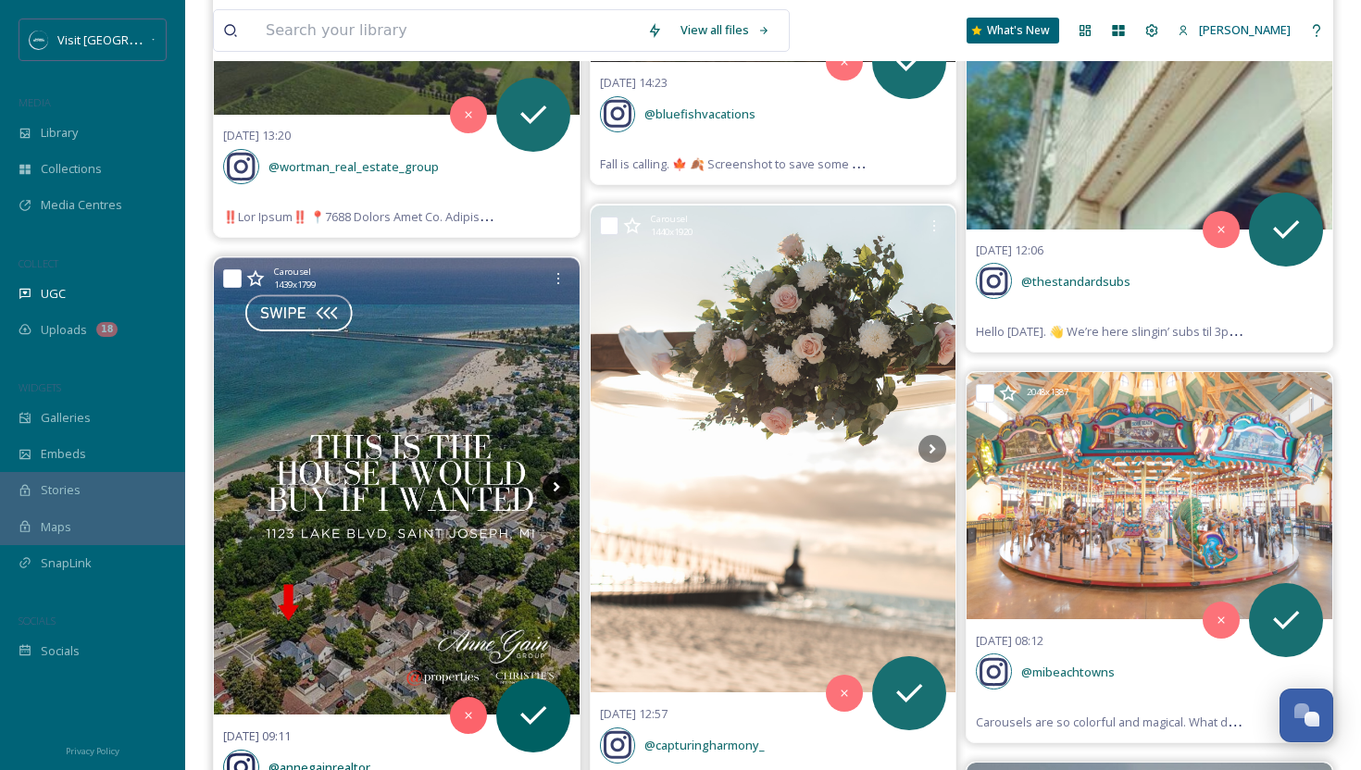
click at [557, 473] on icon at bounding box center [556, 487] width 28 height 28
click at [555, 481] on icon at bounding box center [556, 486] width 6 height 10
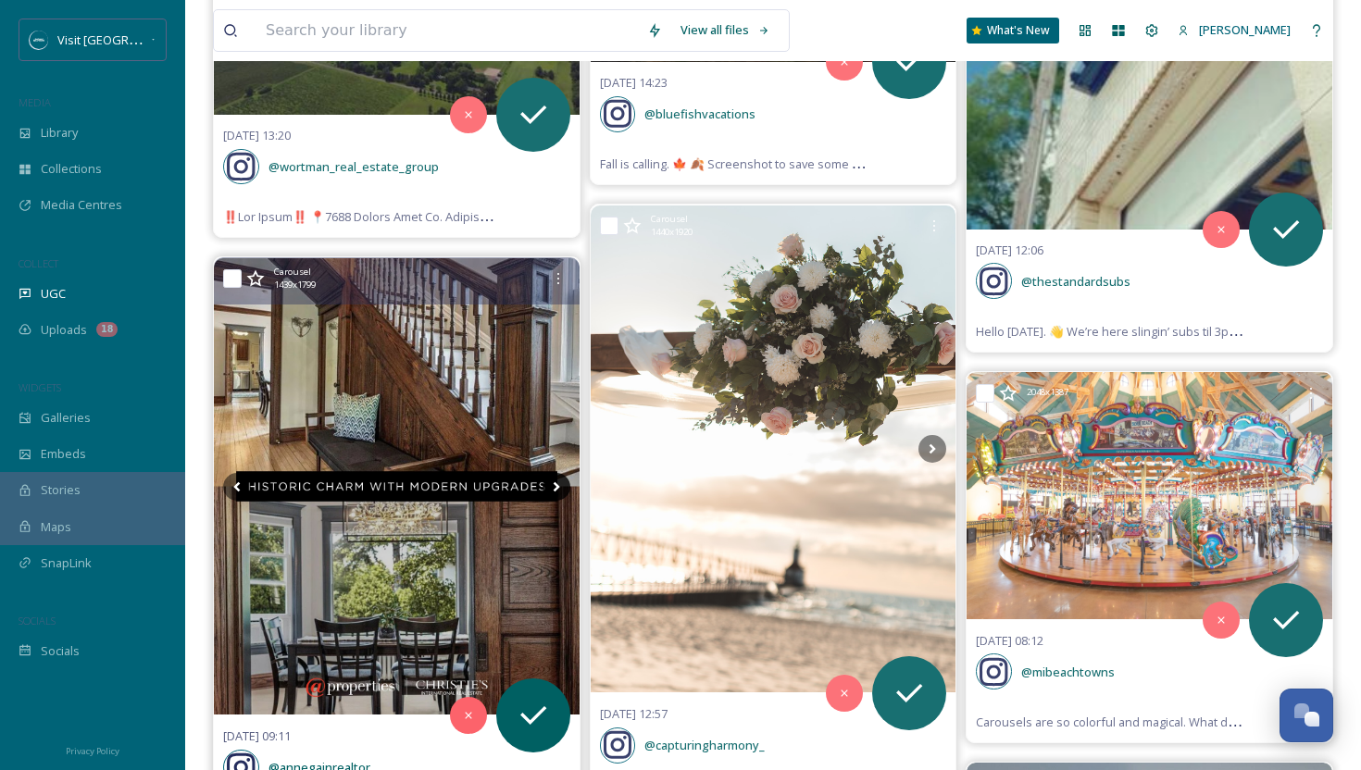
click at [556, 481] on icon at bounding box center [556, 486] width 6 height 10
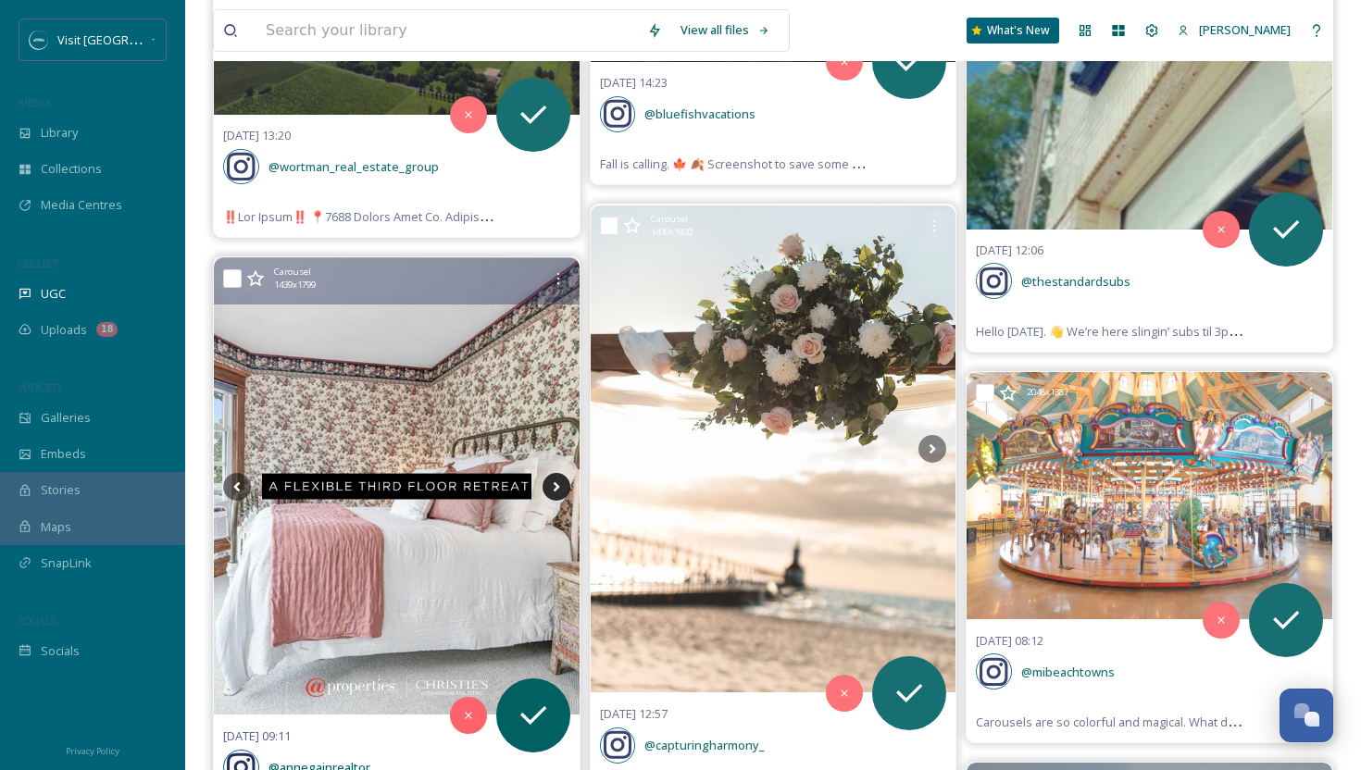
click at [556, 481] on icon at bounding box center [556, 486] width 6 height 10
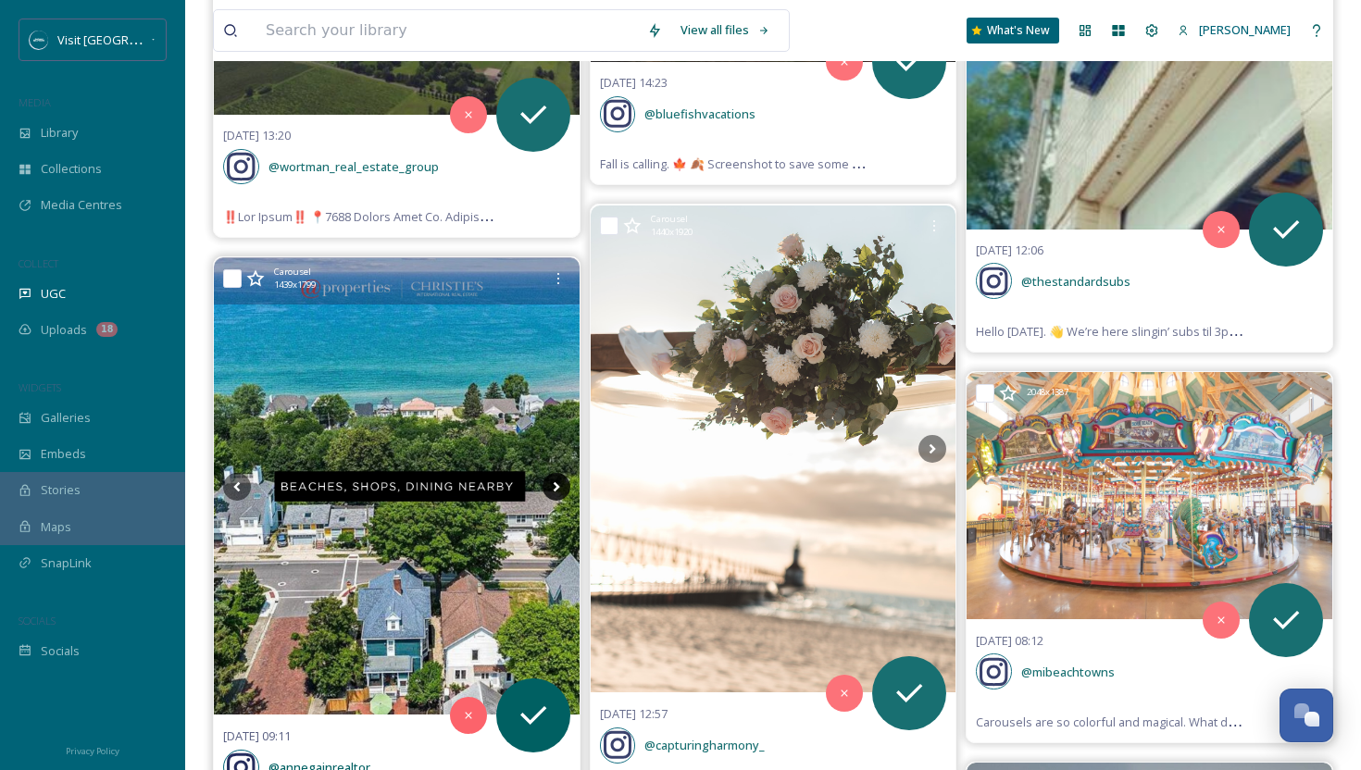
click at [556, 481] on icon at bounding box center [556, 486] width 6 height 10
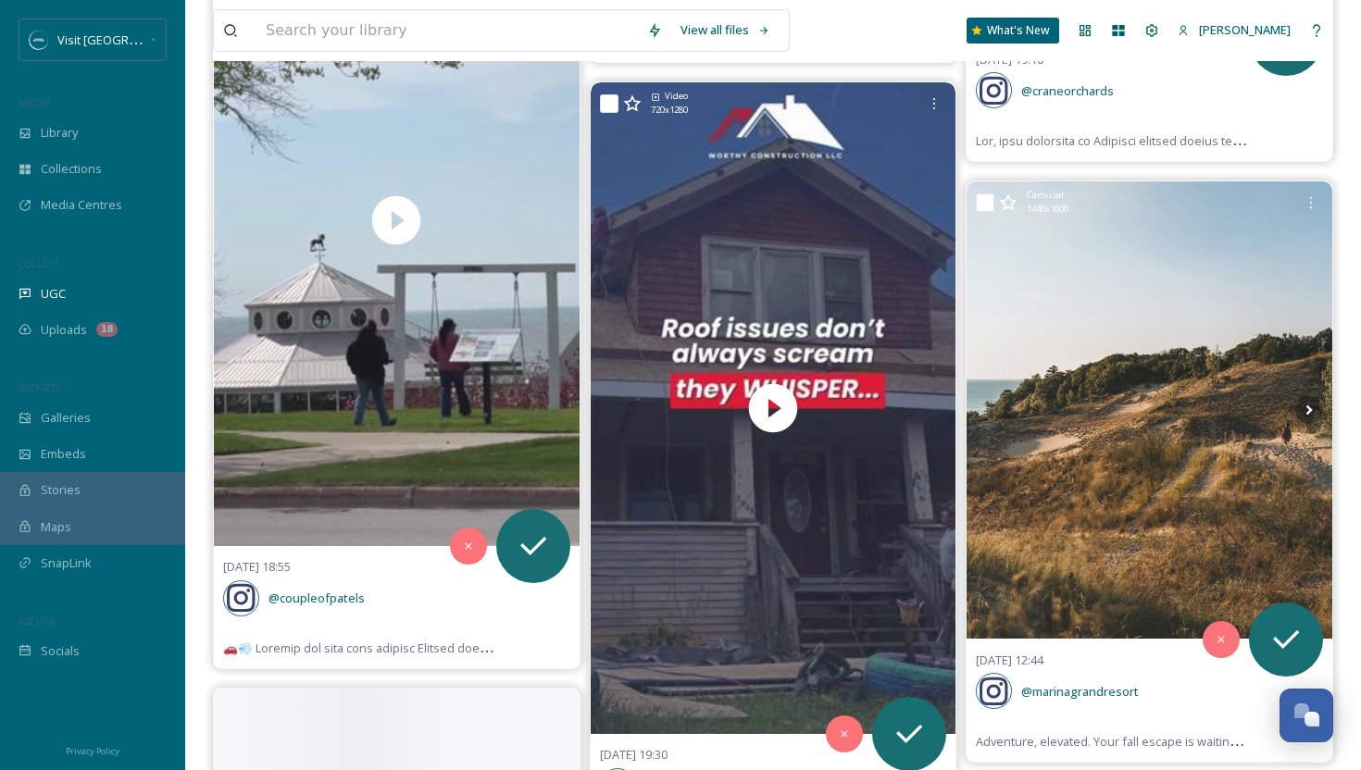
scroll to position [34611, 0]
